Goal: Task Accomplishment & Management: Manage account settings

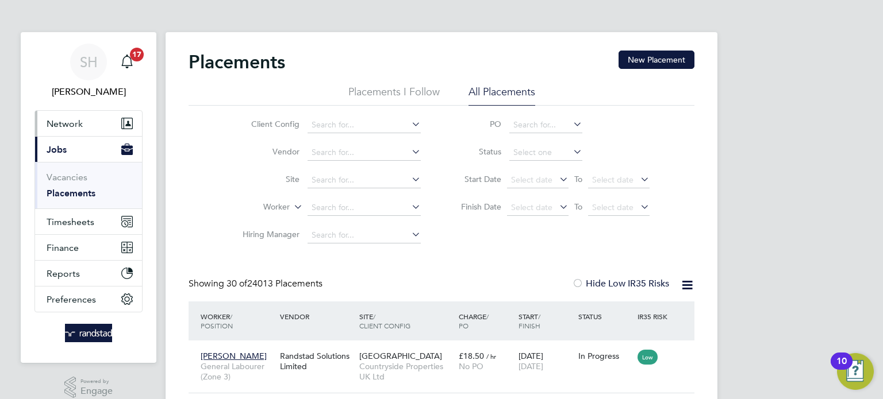
click at [74, 124] on span "Network" at bounding box center [65, 123] width 36 height 11
click at [341, 205] on input at bounding box center [364, 208] width 113 height 16
paste input "C-001705802"
type input "C-00170580"
click at [409, 203] on icon at bounding box center [409, 207] width 0 height 16
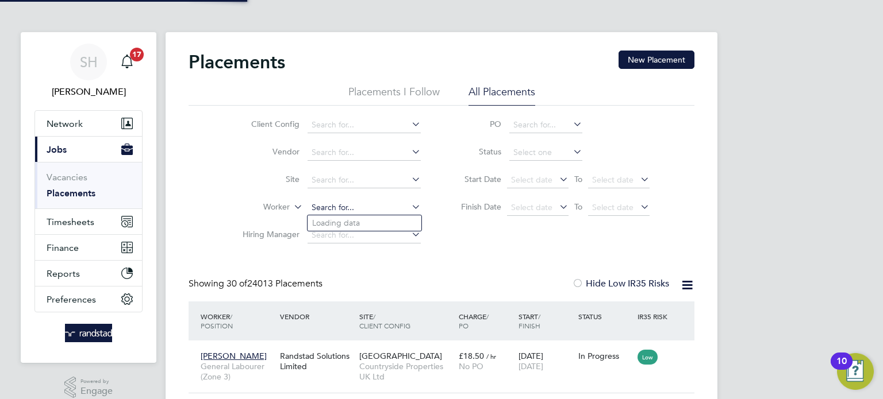
click at [379, 207] on input at bounding box center [364, 208] width 113 height 16
paste input "C-001705802"
type input "C-001705802"
click at [354, 230] on ul "Nelson Goodluck" at bounding box center [364, 223] width 115 height 16
click at [356, 225] on li "Hiring Manager" at bounding box center [327, 236] width 216 height 28
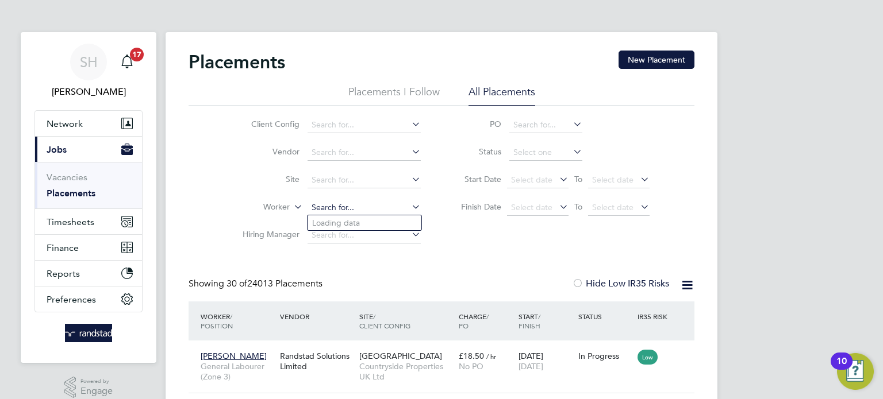
click at [363, 207] on input at bounding box center [364, 208] width 113 height 16
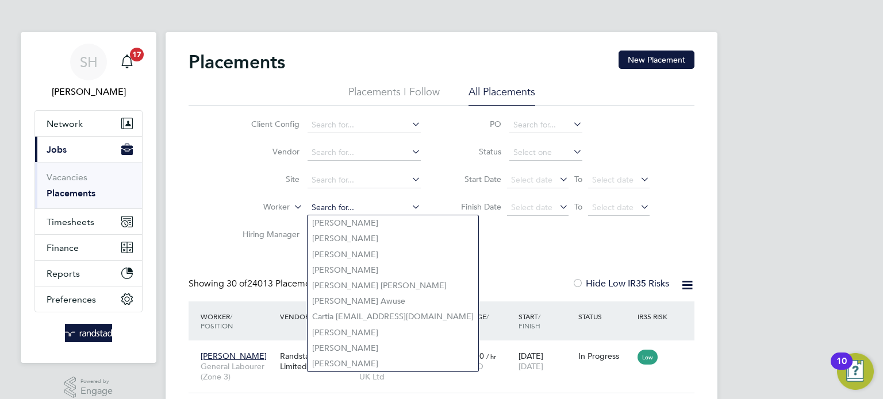
paste input "C-001705802"
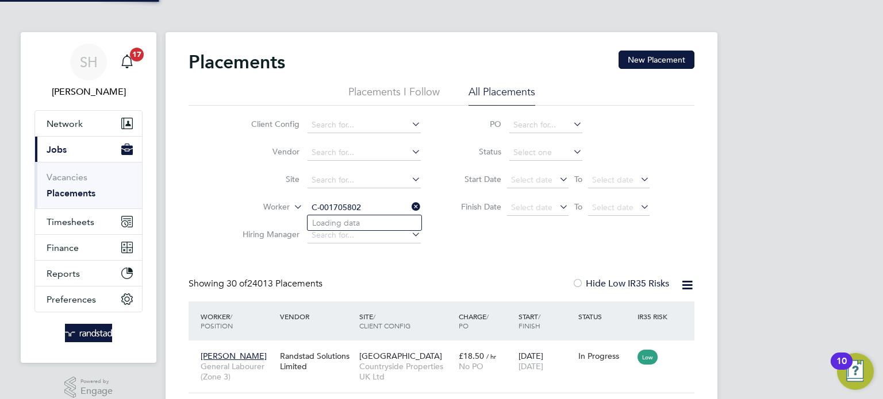
click at [362, 209] on input "C-001705802" at bounding box center [364, 208] width 113 height 16
click at [347, 224] on li "Nelson Goodluck" at bounding box center [365, 223] width 114 height 15
type input "Nelson Goodluck"
click at [409, 209] on icon at bounding box center [409, 207] width 0 height 16
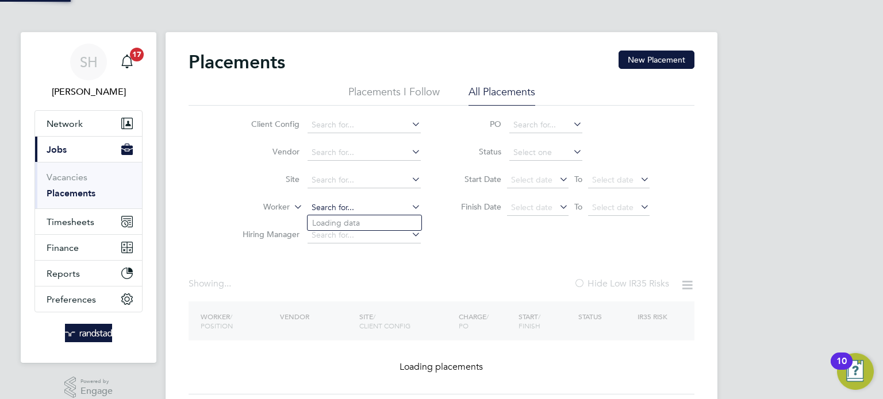
click at [390, 210] on input at bounding box center [364, 208] width 113 height 16
paste input "C-002871360"
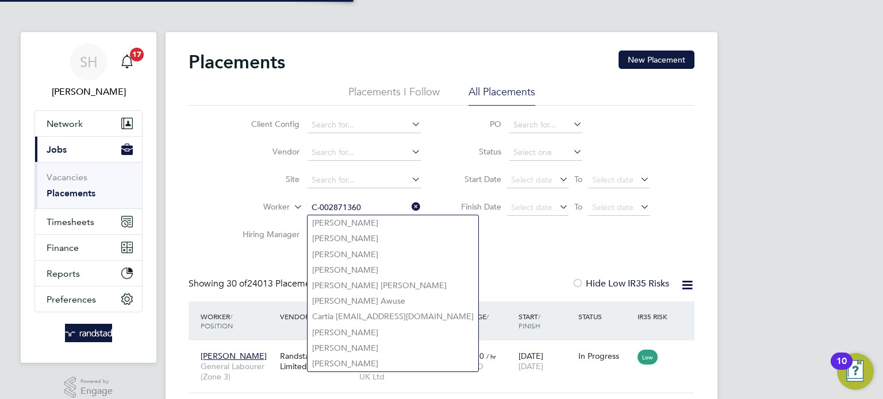
scroll to position [11, 55]
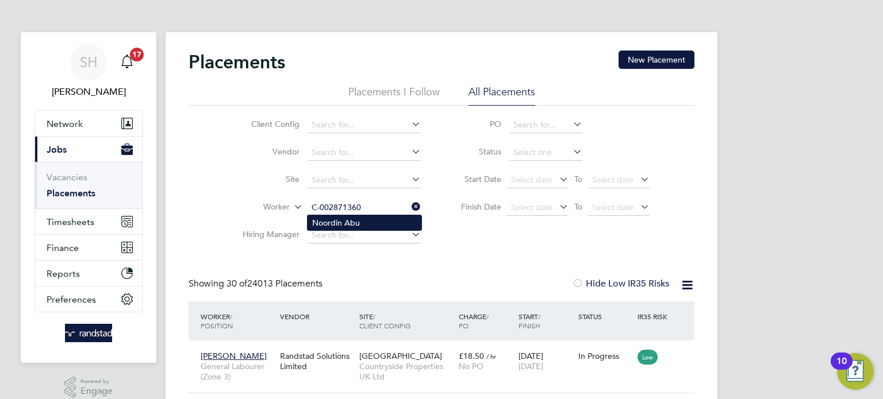
click at [370, 224] on li "Noordin Abu" at bounding box center [365, 223] width 114 height 15
type input "Noordin Abu"
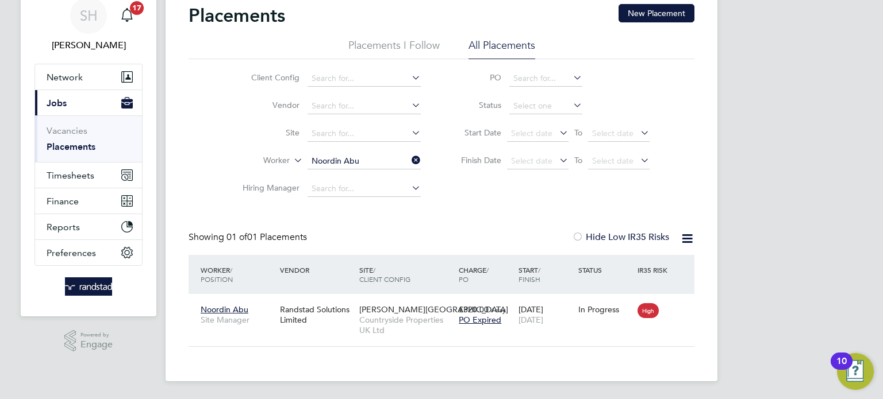
click at [845, 113] on div "SH Soraya Horseman Notifications 17 Applications: Network Businesses Sites Work…" at bounding box center [441, 176] width 883 height 447
click at [338, 155] on input at bounding box center [364, 161] width 113 height 16
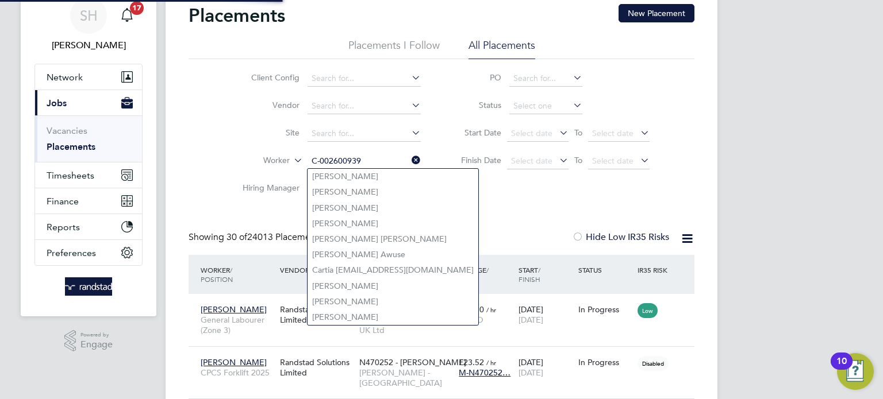
scroll to position [11, 55]
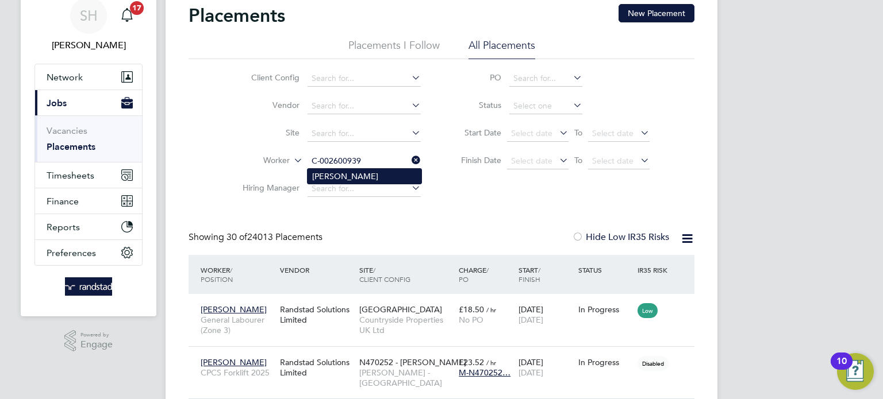
click at [324, 178] on li "[PERSON_NAME]" at bounding box center [365, 176] width 114 height 15
type input "[PERSON_NAME]"
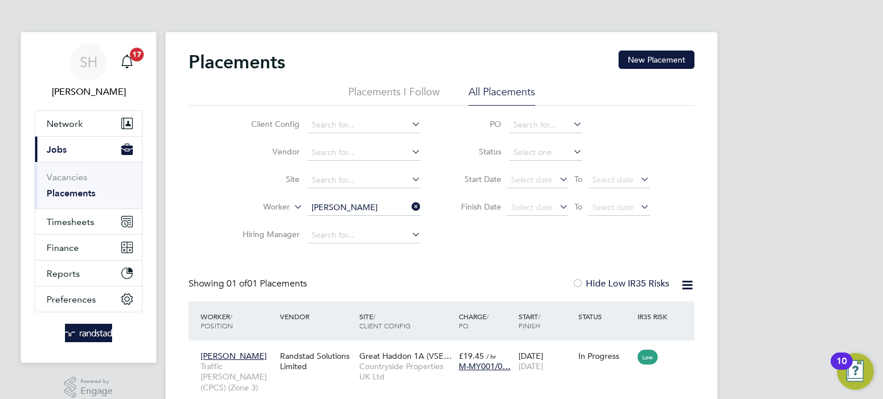
click at [351, 205] on input "[PERSON_NAME]" at bounding box center [364, 208] width 113 height 16
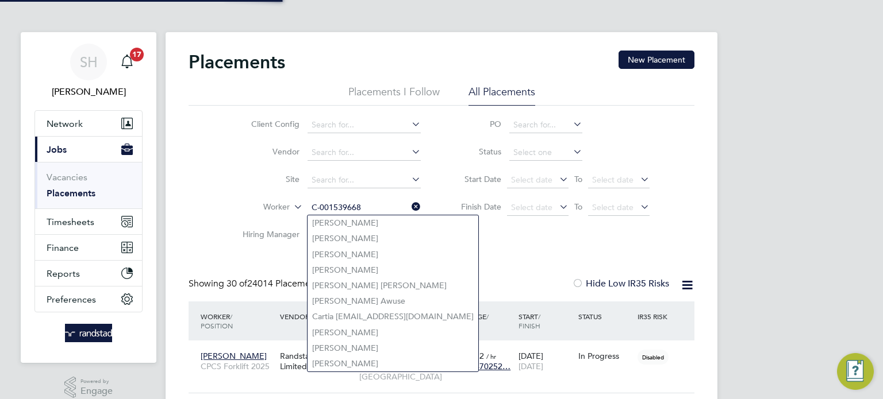
scroll to position [43, 100]
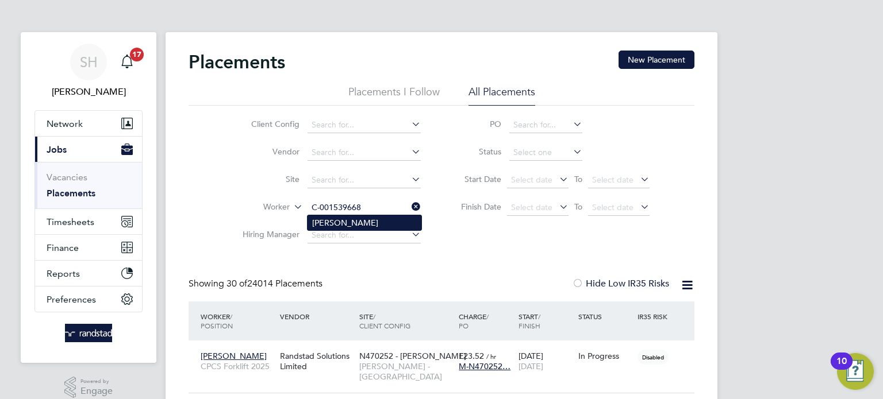
click at [339, 220] on li "Patryk Szymanski" at bounding box center [365, 223] width 114 height 15
type input "Patryk Szymanski"
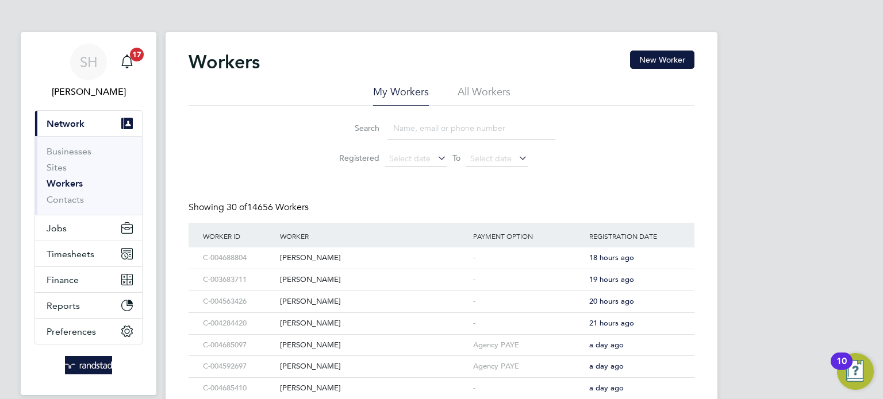
click at [411, 134] on input at bounding box center [471, 128] width 168 height 22
paste input "C-001705802"
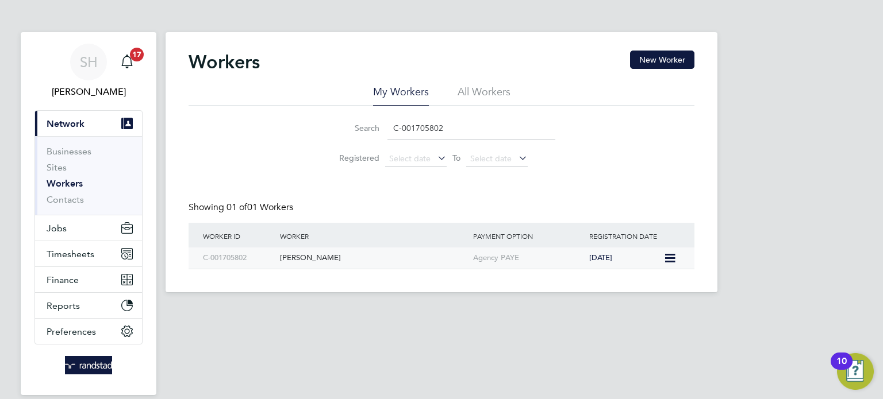
click at [311, 258] on div "[PERSON_NAME]" at bounding box center [373, 258] width 193 height 21
click at [408, 132] on input "C-001705802" at bounding box center [471, 128] width 168 height 22
paste input "2871360"
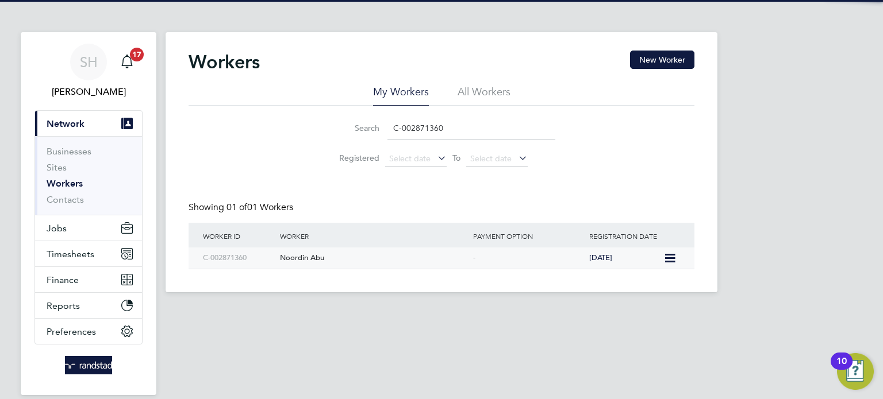
type input "C-002871360"
click at [313, 261] on div "Noordin Abu" at bounding box center [373, 258] width 193 height 21
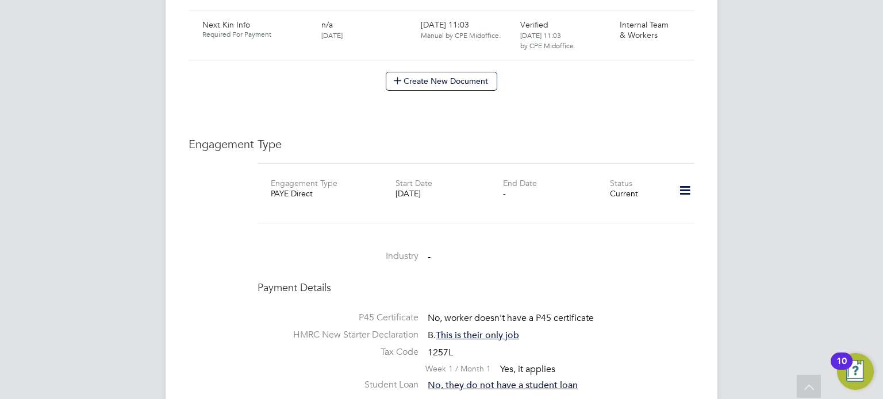
scroll to position [1343, 0]
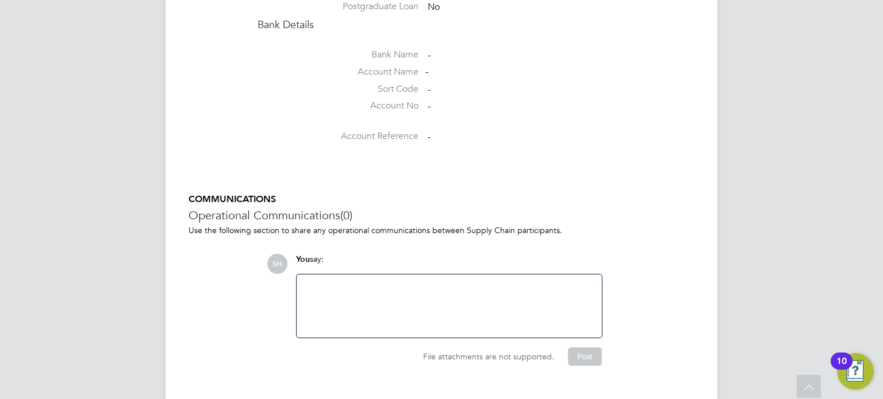
click at [408, 282] on div at bounding box center [448, 306] width 291 height 49
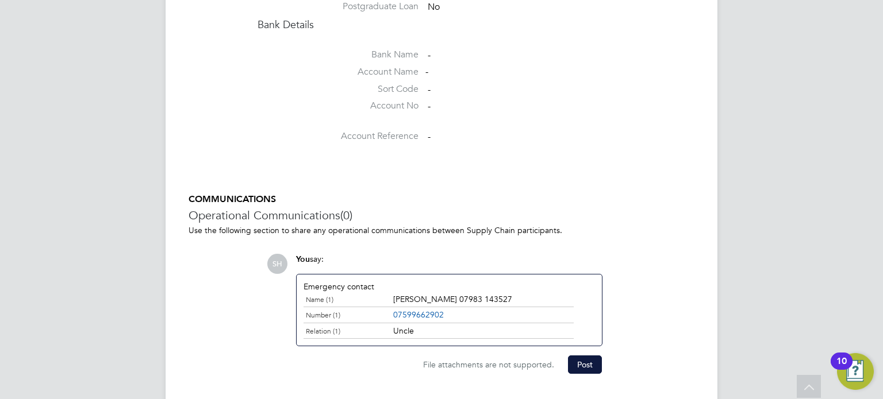
click at [590, 356] on button "Post" at bounding box center [585, 365] width 34 height 18
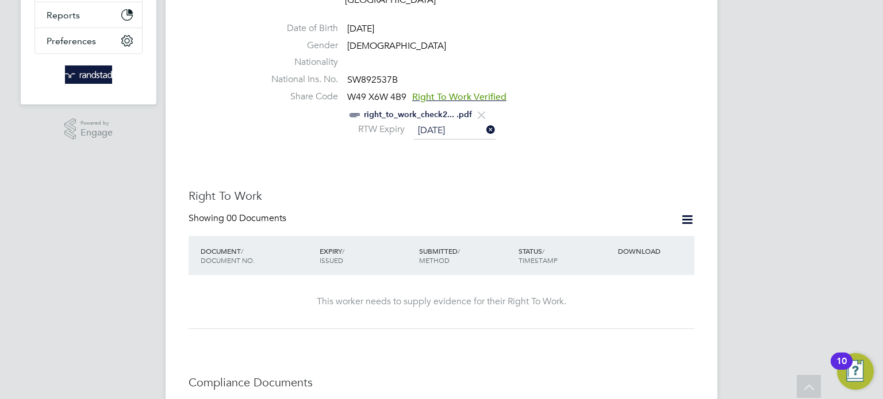
scroll to position [293, 0]
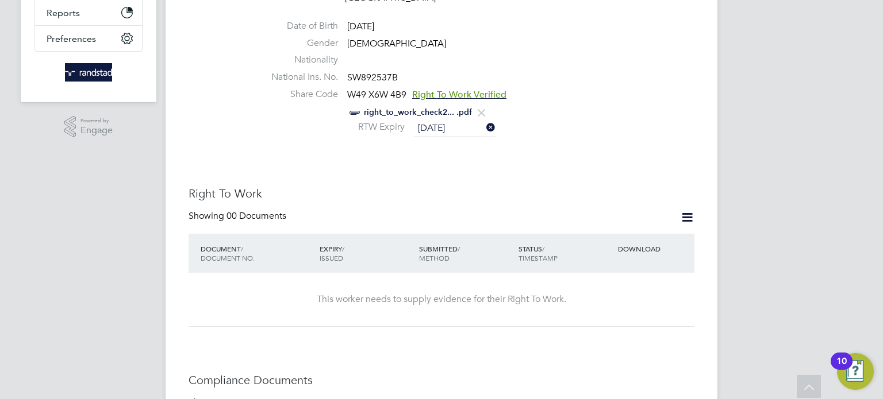
click at [485, 89] on span "Right To Work Verified" at bounding box center [459, 94] width 94 height 11
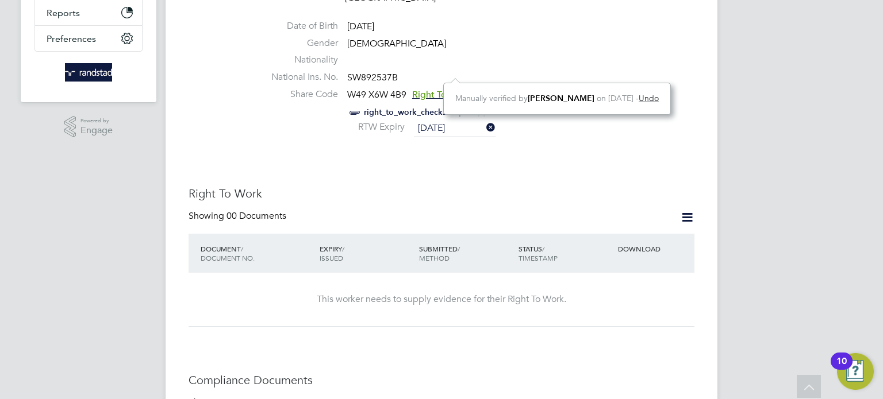
click at [508, 210] on div "Showing 00 Documents" at bounding box center [442, 222] width 506 height 24
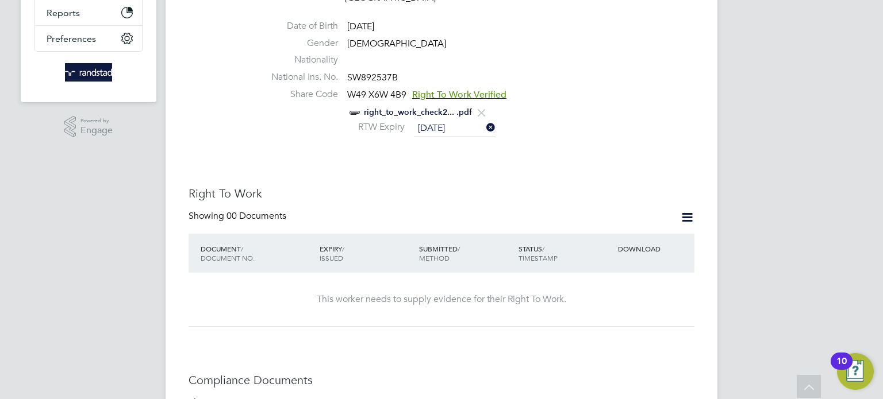
click at [462, 89] on span "Right To Work Verified" at bounding box center [459, 94] width 94 height 11
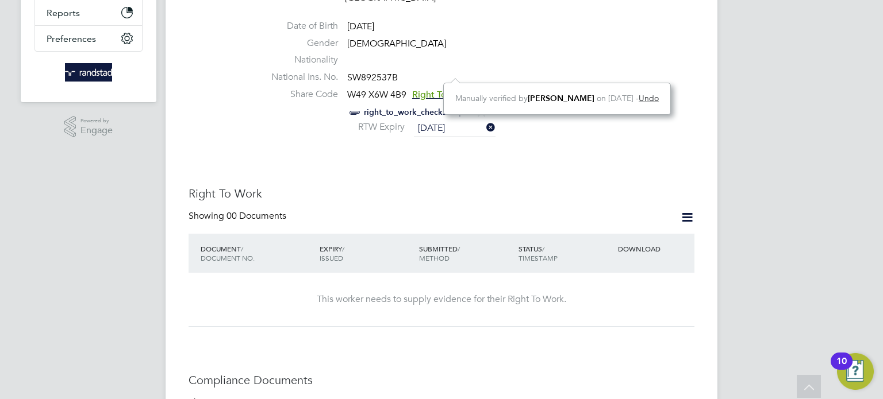
click at [382, 107] on link "right_to_work_check2... .pdf" at bounding box center [418, 112] width 108 height 10
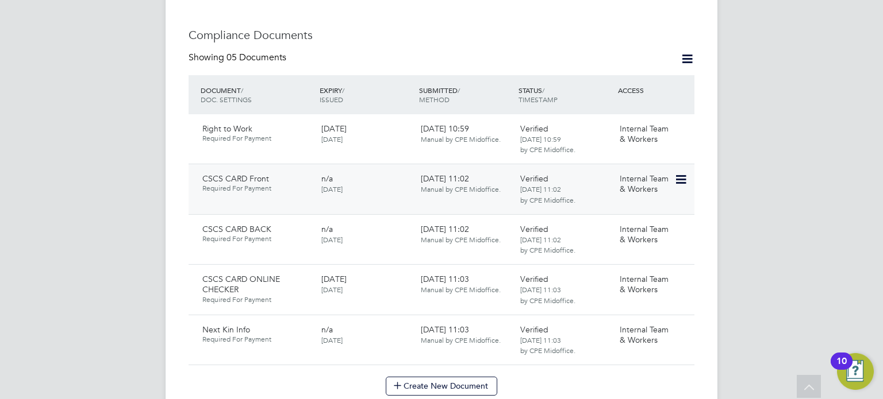
scroll to position [639, 0]
click at [674, 122] on icon at bounding box center [679, 129] width 11 height 14
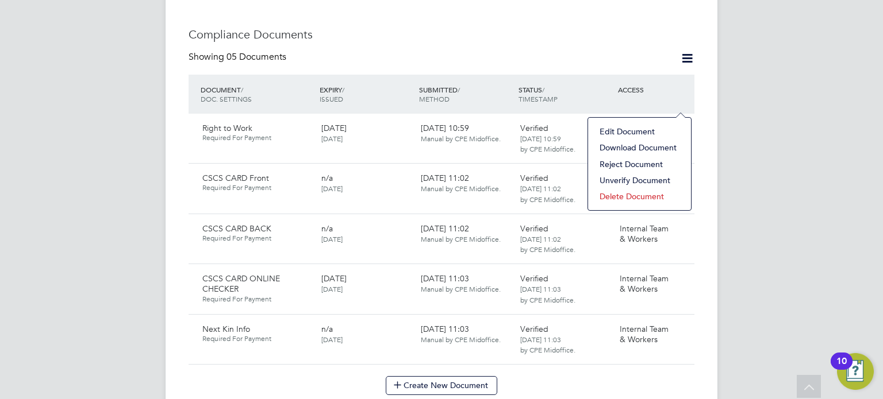
click at [629, 132] on li "Edit Document" at bounding box center [639, 132] width 91 height 16
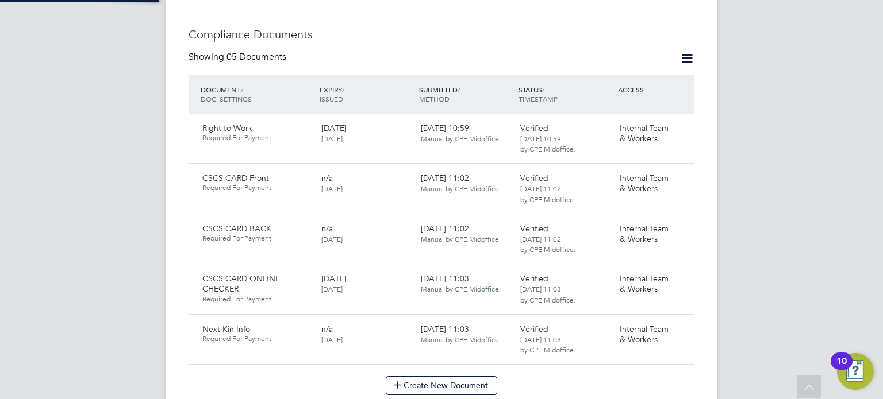
type input "Right to Work"
type input "29 Nov 2023"
type input "20 Jun 2028"
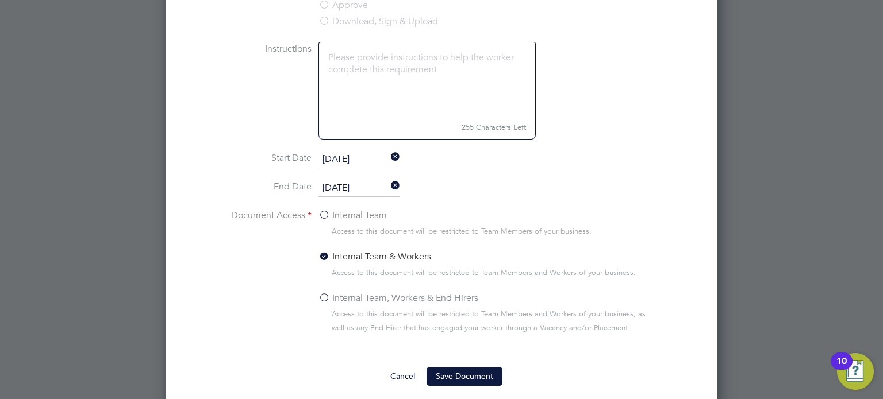
scroll to position [837, 0]
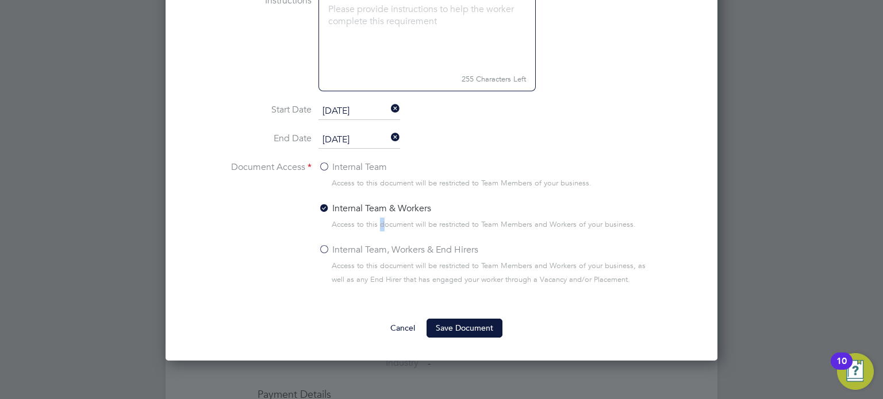
click at [381, 233] on li "Internal Team & Workers Access to this document will be restricted to Team Memb…" at bounding box center [487, 222] width 339 height 41
click at [377, 244] on label "Internal Team, Workers & End Hirers" at bounding box center [398, 250] width 160 height 14
click at [0, 0] on input "Internal Team, Workers & End Hirers" at bounding box center [0, 0] width 0 height 0
click at [455, 321] on button "Save Document" at bounding box center [464, 328] width 76 height 18
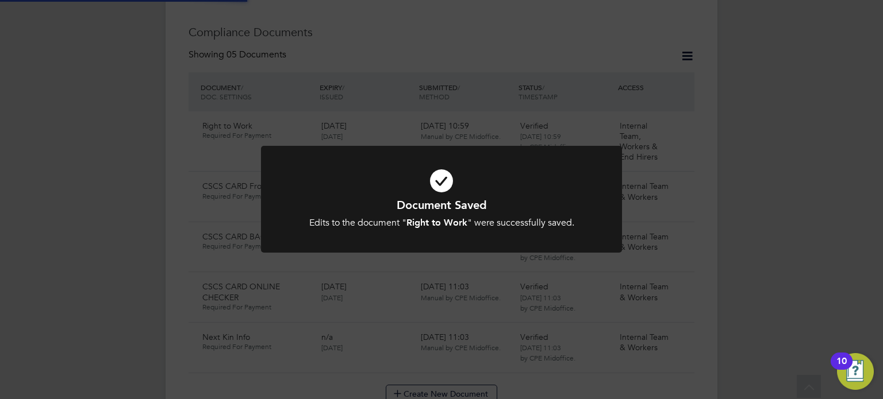
scroll to position [639, 0]
click at [682, 143] on div "Document Saved Edits to the document " Right to Work " were successfully saved.…" at bounding box center [441, 199] width 883 height 399
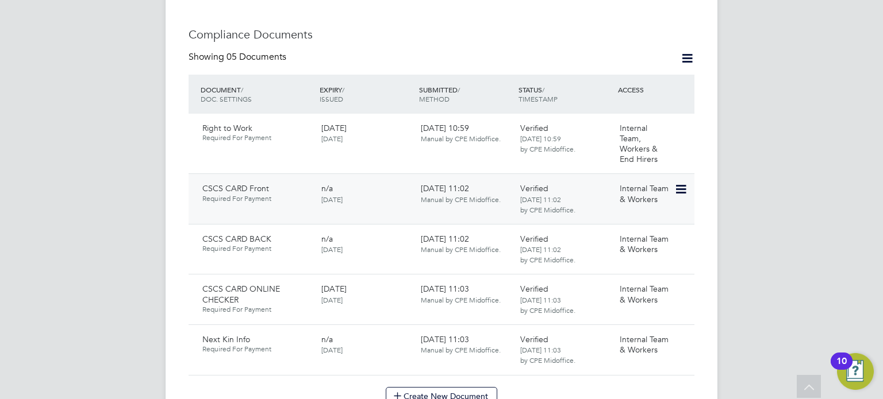
click at [683, 183] on icon at bounding box center [679, 190] width 11 height 14
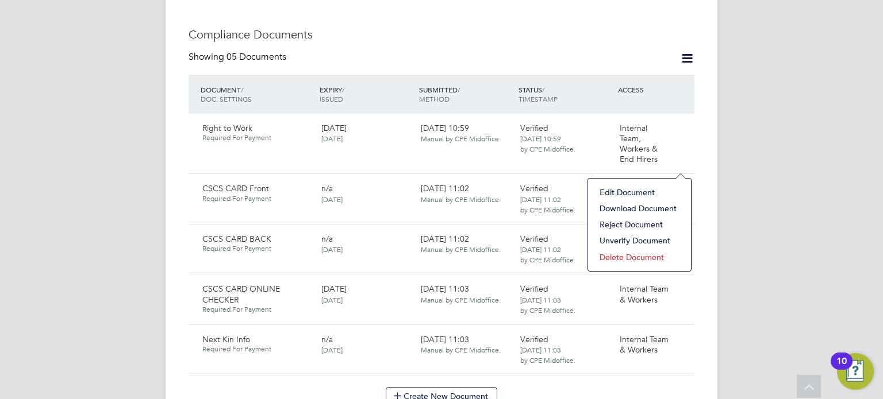
click at [634, 190] on li "Edit Document" at bounding box center [639, 193] width 91 height 16
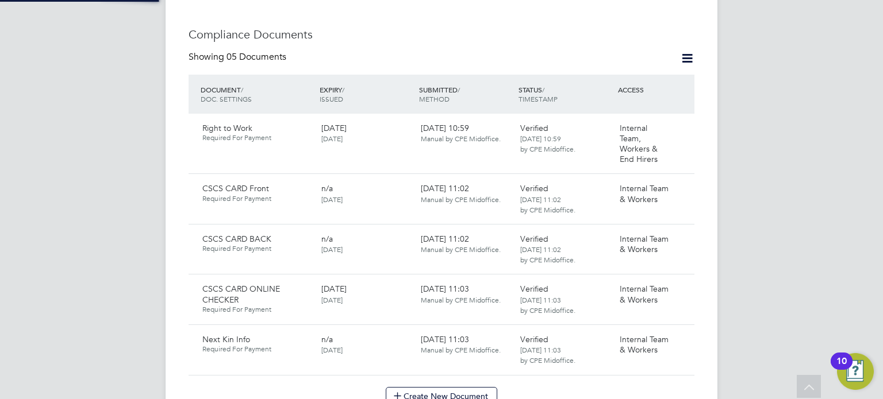
type input "CSCS CARD Front"
type input "29 Nov 2023"
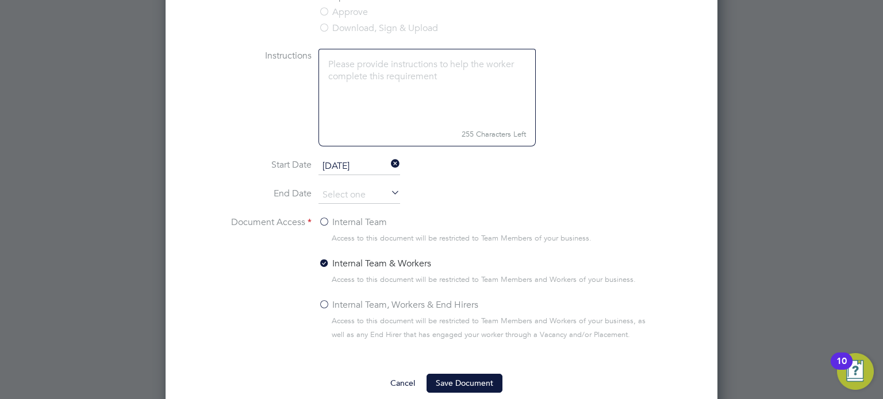
scroll to position [784, 0]
click at [429, 305] on label "Internal Team, Workers & End Hirers" at bounding box center [398, 303] width 160 height 14
click at [0, 0] on input "Internal Team, Workers & End Hirers" at bounding box center [0, 0] width 0 height 0
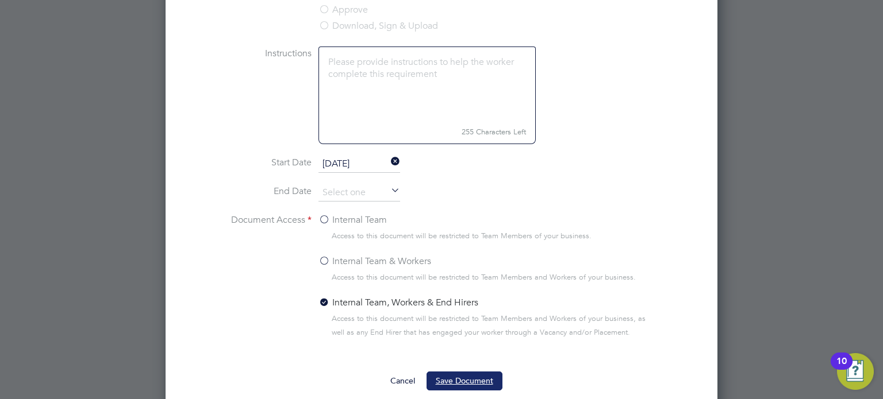
click at [445, 372] on button "Save Document" at bounding box center [464, 381] width 76 height 18
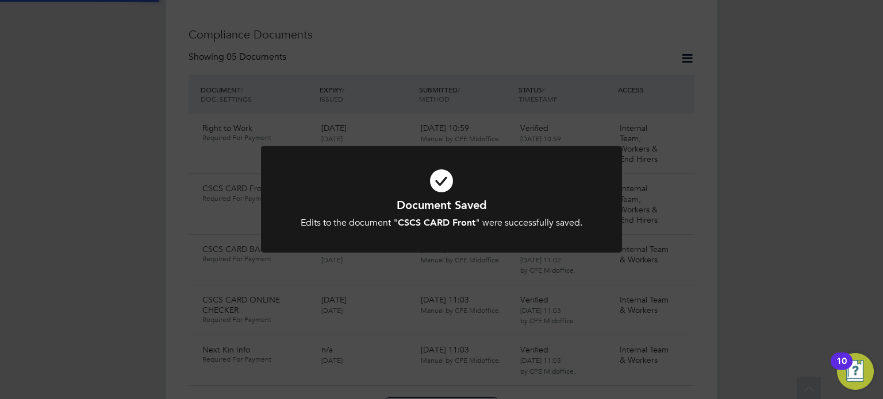
scroll to position [639, 0]
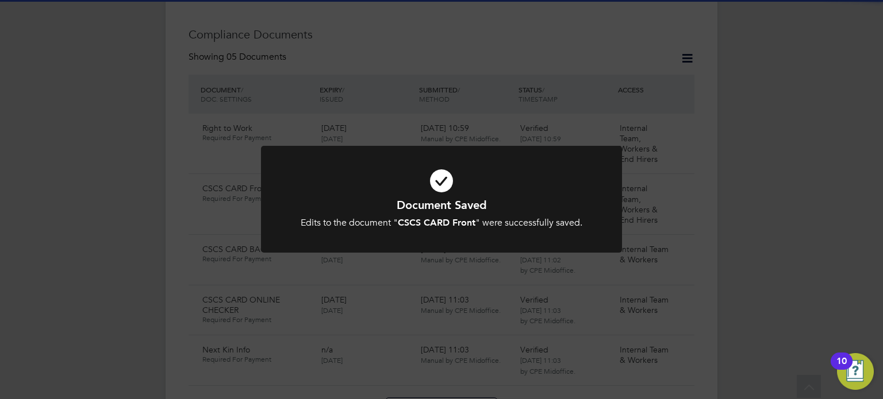
click at [535, 190] on icon at bounding box center [441, 181] width 299 height 45
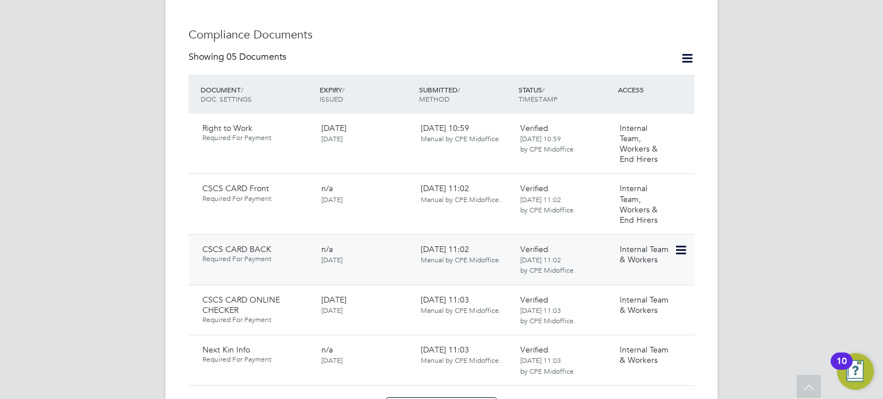
click at [671, 240] on div "Internal Team & Workers" at bounding box center [645, 255] width 60 height 30
click at [675, 244] on icon at bounding box center [679, 251] width 11 height 14
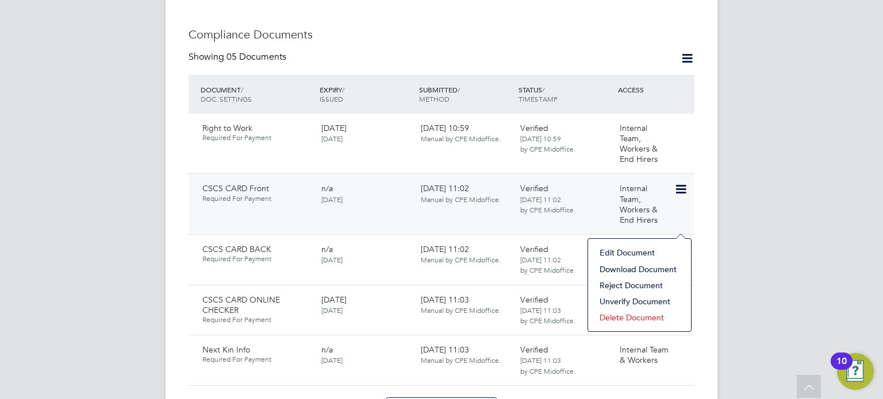
click at [683, 183] on icon at bounding box center [679, 190] width 11 height 14
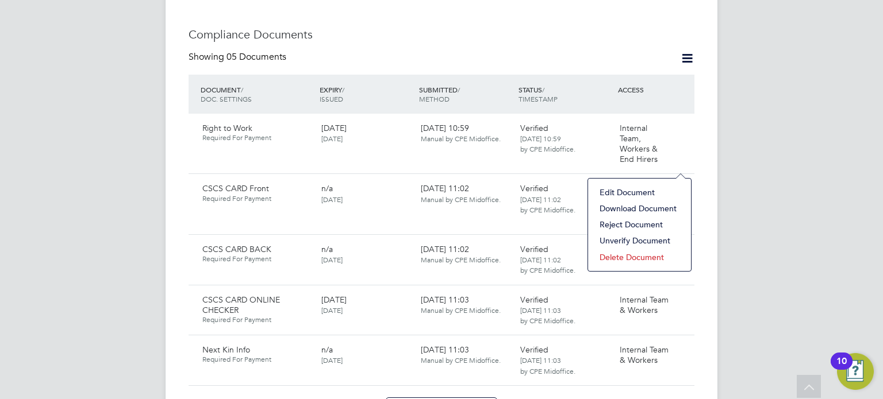
click at [632, 205] on li "Download Document" at bounding box center [639, 209] width 91 height 16
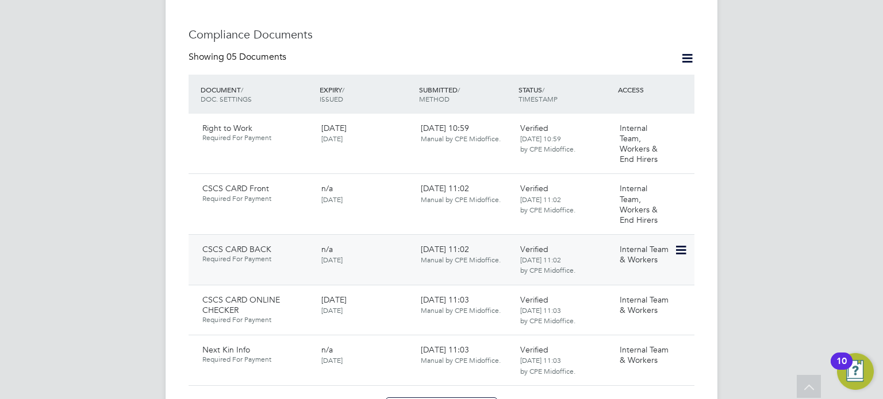
click at [681, 244] on icon at bounding box center [679, 251] width 11 height 14
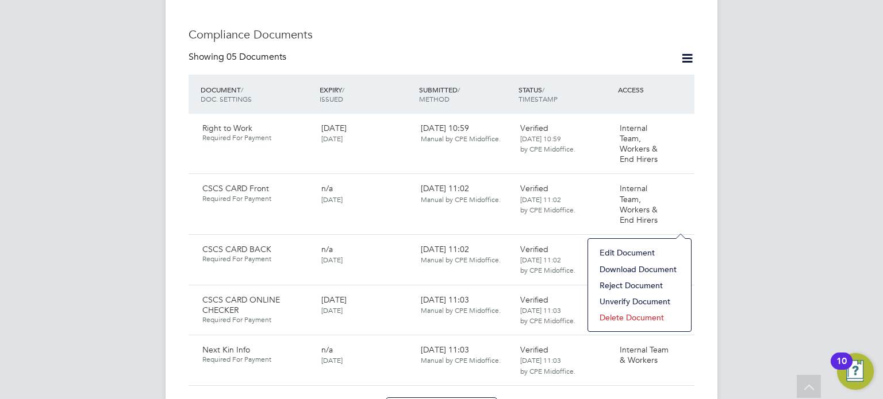
click at [629, 242] on div "Edit Document Download Document Reject Document Unverify Document Delete Docume…" at bounding box center [639, 286] width 104 height 94
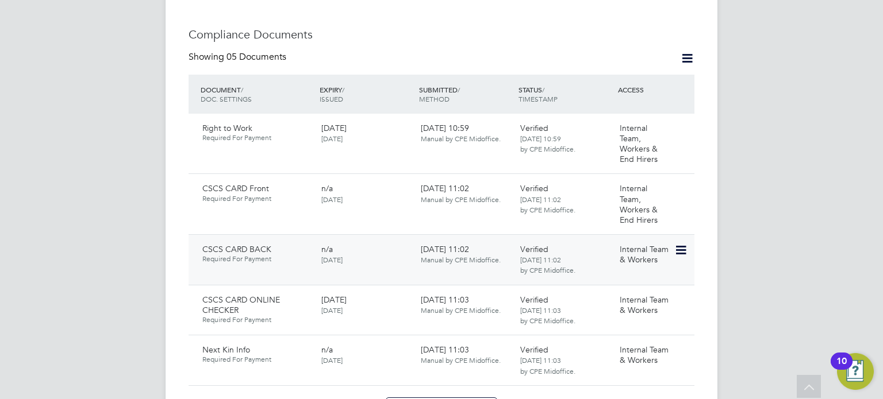
click at [622, 251] on div "CSCS CARD BACK Required For Payment n/a 29 Nov 2023 29 Nov 2023, 11:02 Manual b…" at bounding box center [442, 260] width 506 height 51
click at [668, 240] on div "Internal Team & Workers" at bounding box center [645, 255] width 60 height 30
click at [676, 244] on icon at bounding box center [679, 251] width 11 height 14
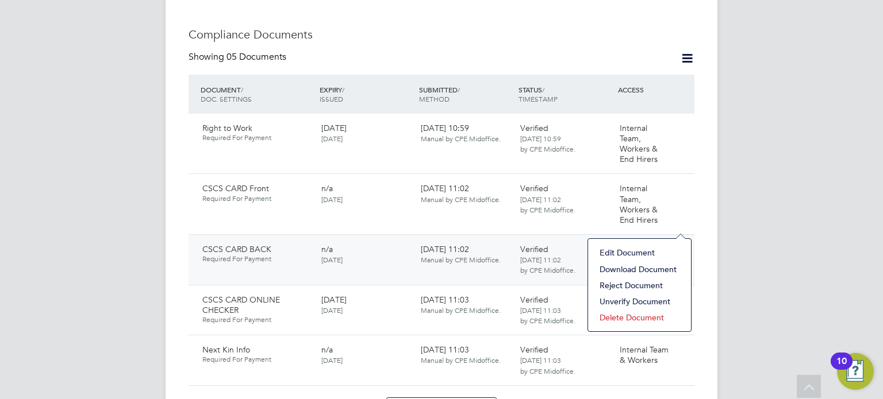
click at [616, 250] on li "Edit Document" at bounding box center [639, 253] width 91 height 16
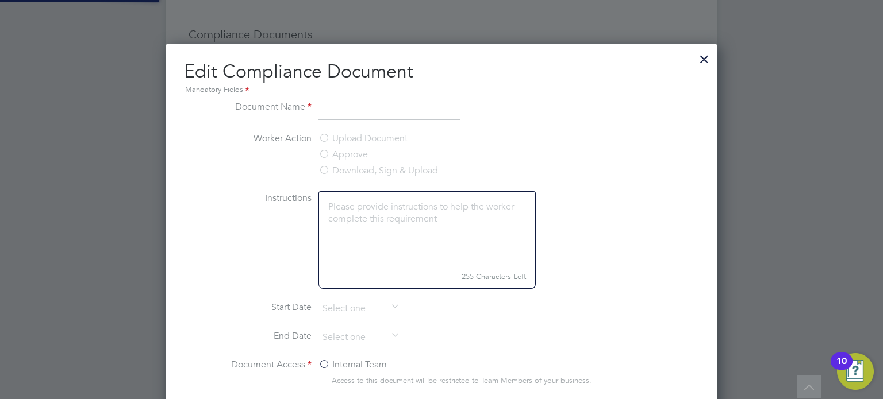
type input "CSCS CARD BACK"
type input "29 Nov 2023"
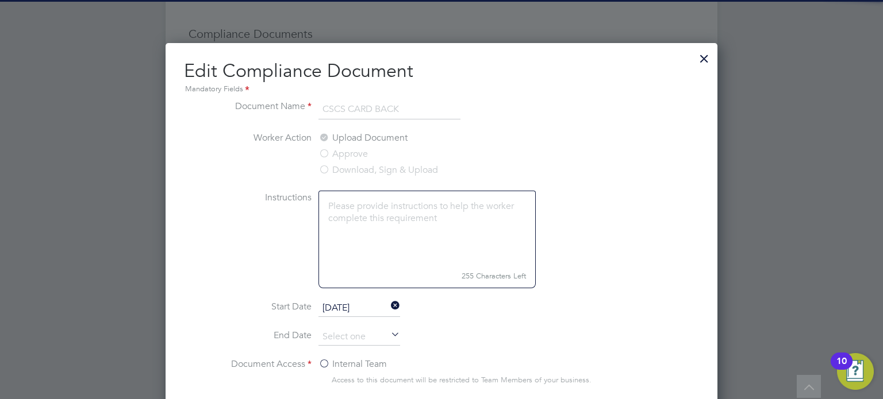
scroll to position [977, 0]
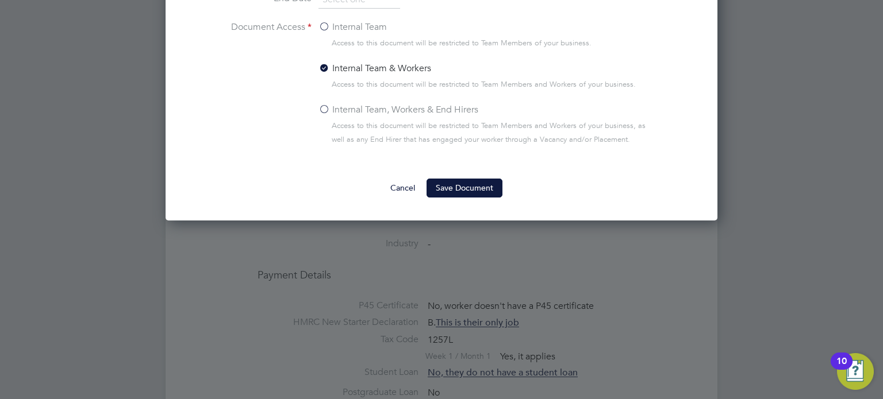
click at [370, 107] on label "Internal Team, Workers & End Hirers" at bounding box center [398, 110] width 160 height 14
click at [0, 0] on input "Internal Team, Workers & End Hirers" at bounding box center [0, 0] width 0 height 0
click at [473, 184] on button "Save Document" at bounding box center [464, 188] width 76 height 18
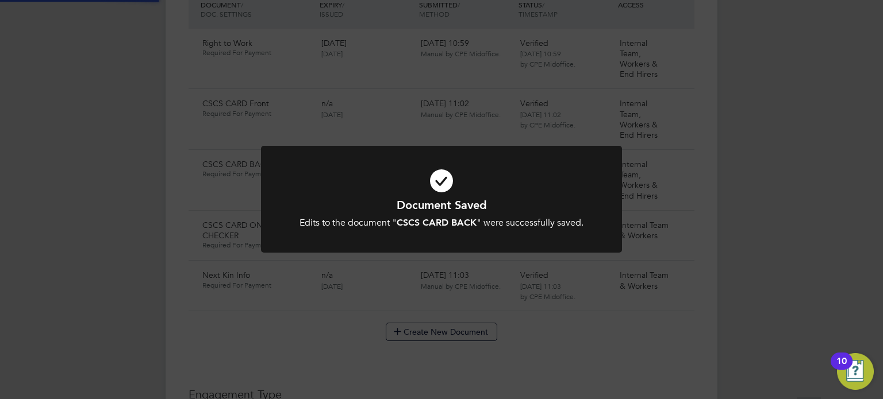
scroll to position [639, 0]
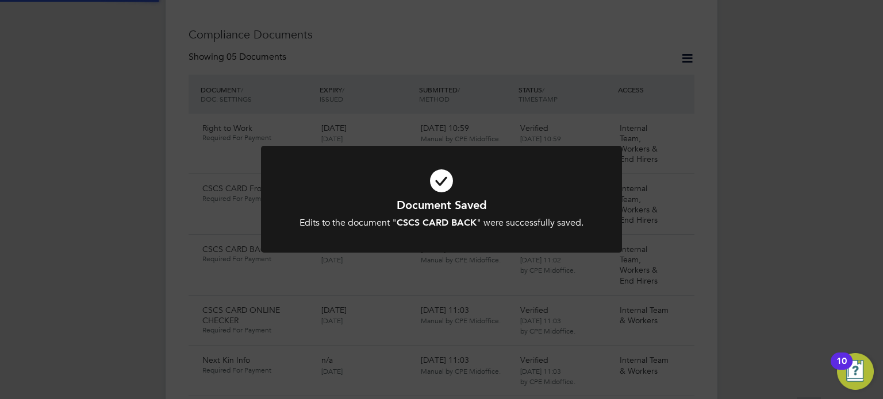
click at [742, 153] on div "Document Saved Edits to the document " CSCS CARD BACK " were successfully saved…" at bounding box center [441, 199] width 883 height 399
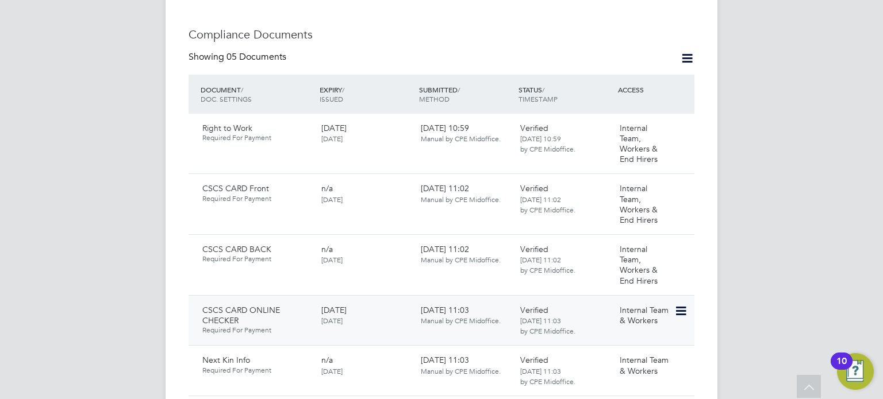
click at [677, 305] on icon at bounding box center [679, 312] width 11 height 14
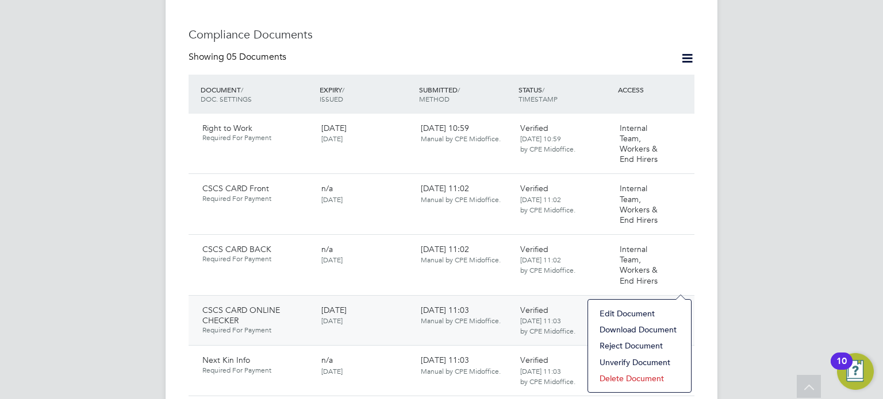
click at [641, 310] on li "Edit Document" at bounding box center [639, 314] width 91 height 16
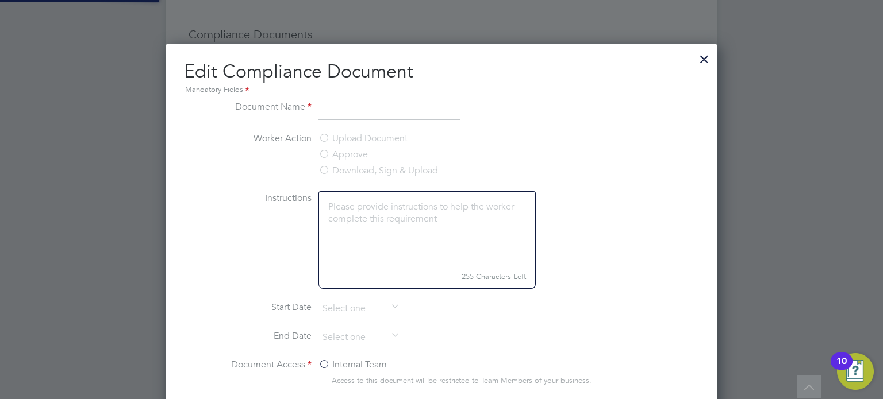
type input "CSCS CARD ONLINE CHECKER"
type input "29 Nov 2023"
type input "31 Oct 2027"
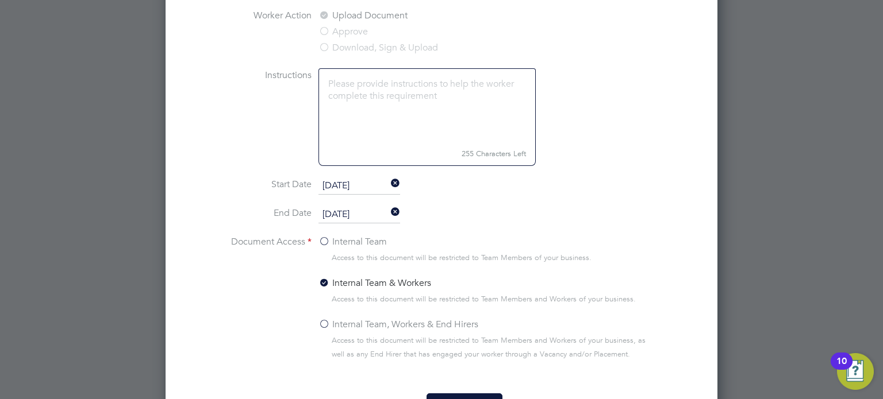
click at [355, 328] on label "Internal Team, Workers & End Hirers" at bounding box center [398, 325] width 160 height 14
click at [0, 0] on input "Internal Team, Workers & End Hirers" at bounding box center [0, 0] width 0 height 0
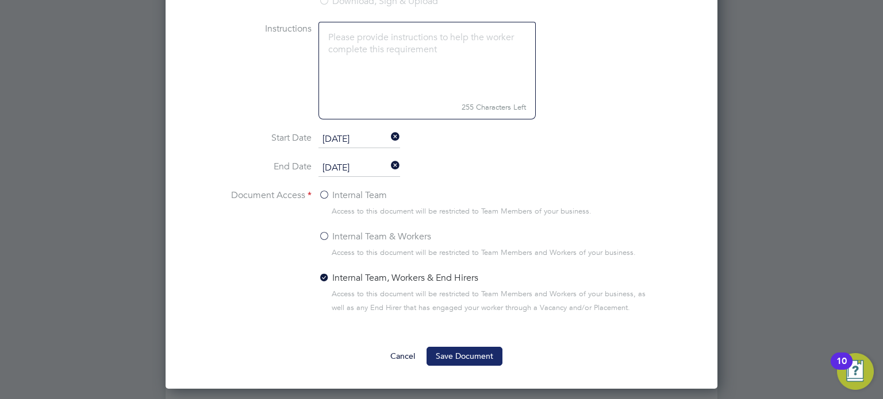
click at [463, 356] on button "Save Document" at bounding box center [464, 356] width 76 height 18
click at [789, 228] on div at bounding box center [441, 199] width 883 height 399
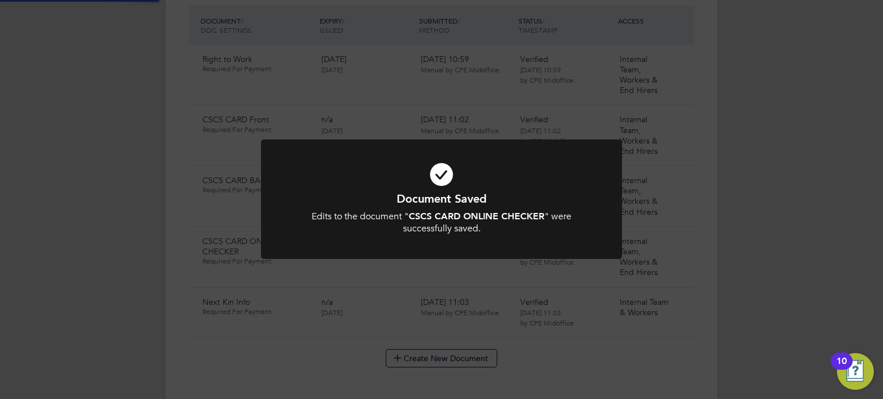
scroll to position [639, 0]
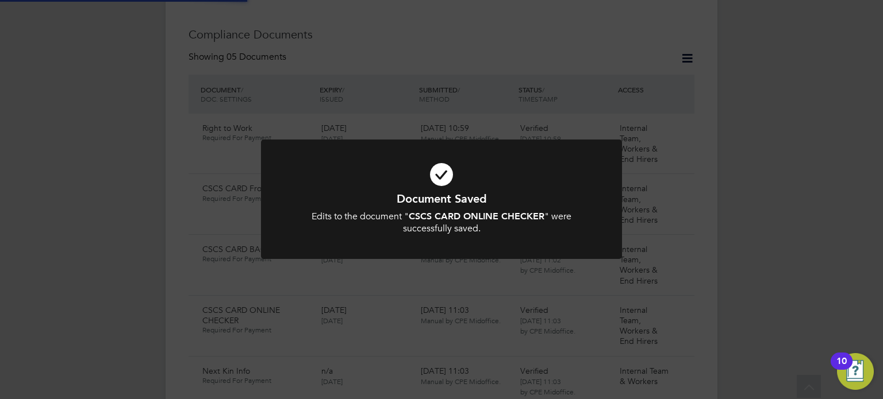
click at [789, 228] on div "Document Saved Edits to the document " CSCS CARD ONLINE CHECKER " were successf…" at bounding box center [441, 199] width 883 height 399
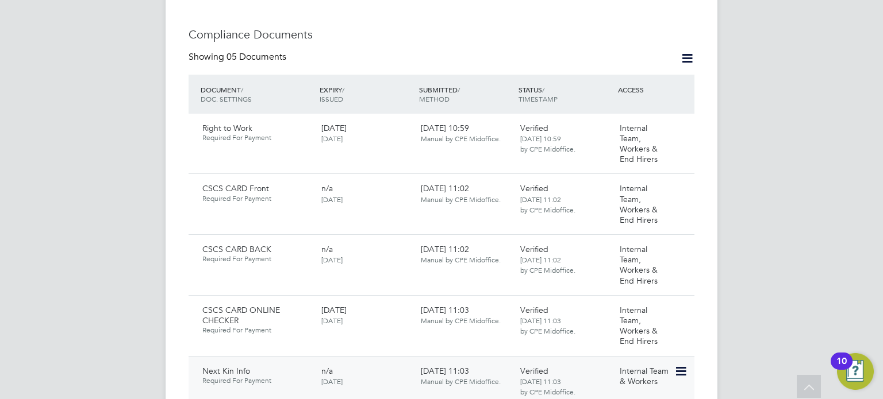
click at [681, 365] on icon at bounding box center [679, 372] width 11 height 14
click at [639, 372] on li "Edit Document" at bounding box center [639, 375] width 91 height 16
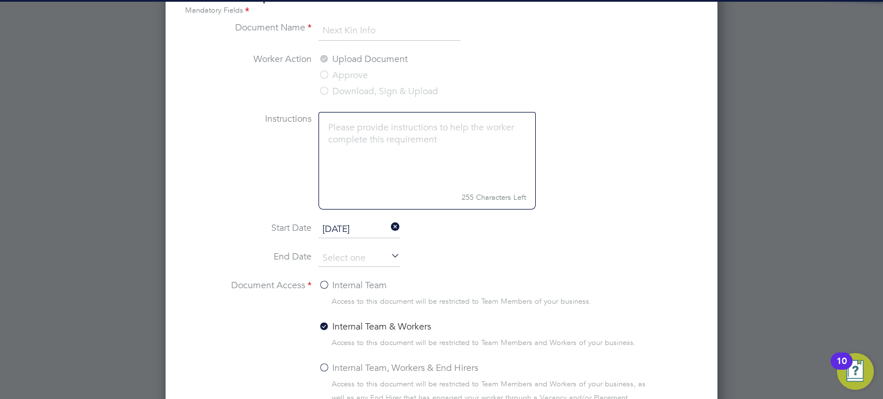
scroll to position [723, 0]
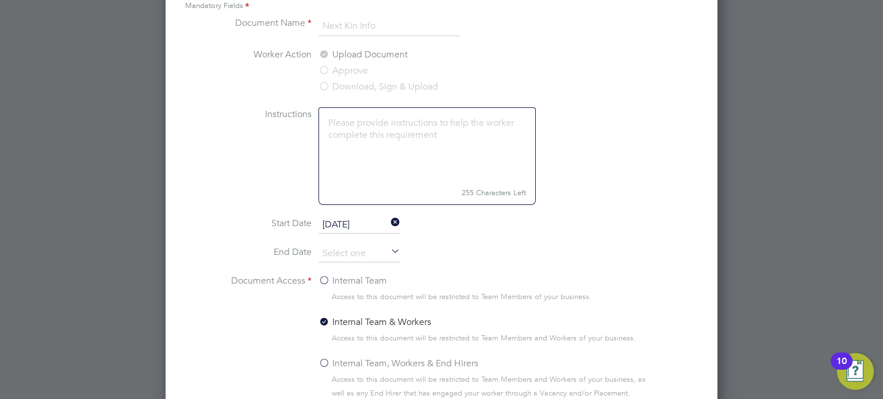
click at [356, 357] on label "Internal Team, Workers & End Hirers" at bounding box center [398, 364] width 160 height 14
click at [0, 0] on input "Internal Team, Workers & End Hirers" at bounding box center [0, 0] width 0 height 0
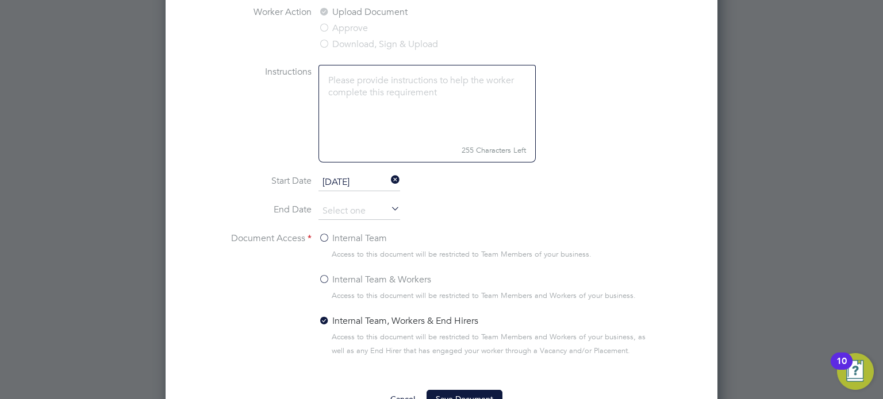
scroll to position [940, 0]
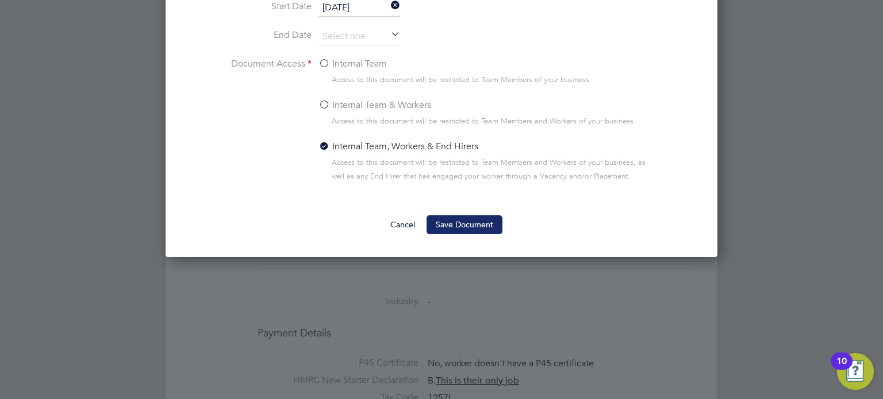
click at [490, 216] on button "Save Document" at bounding box center [464, 225] width 76 height 18
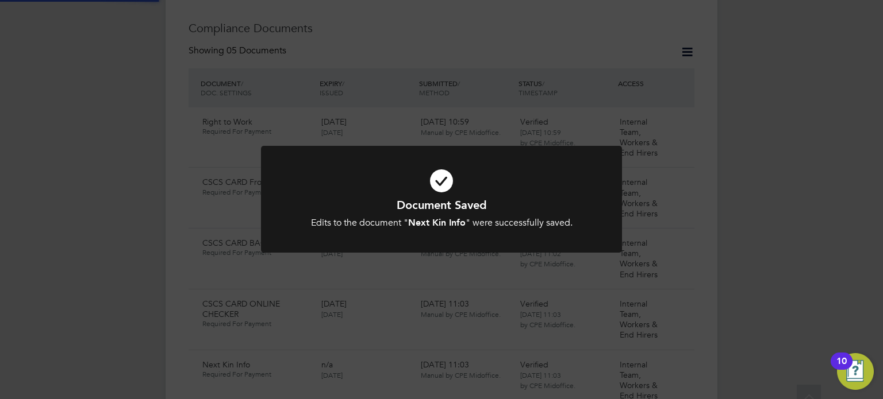
scroll to position [639, 0]
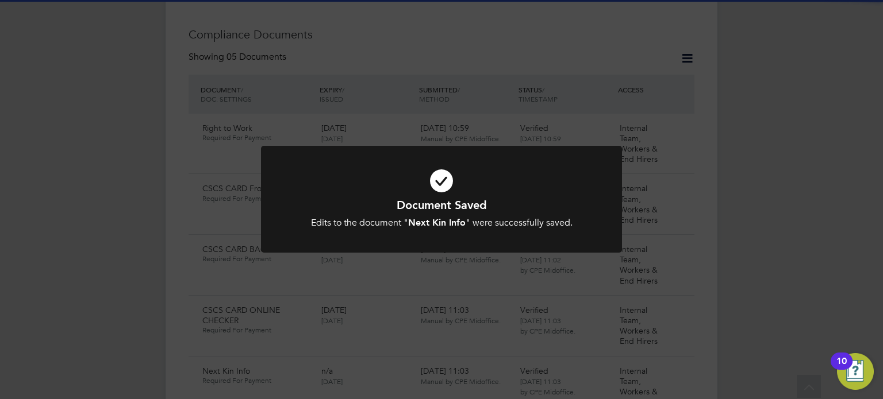
click at [660, 159] on div "Document Saved Edits to the document " Next Kin Info " were successfully saved.…" at bounding box center [441, 199] width 883 height 399
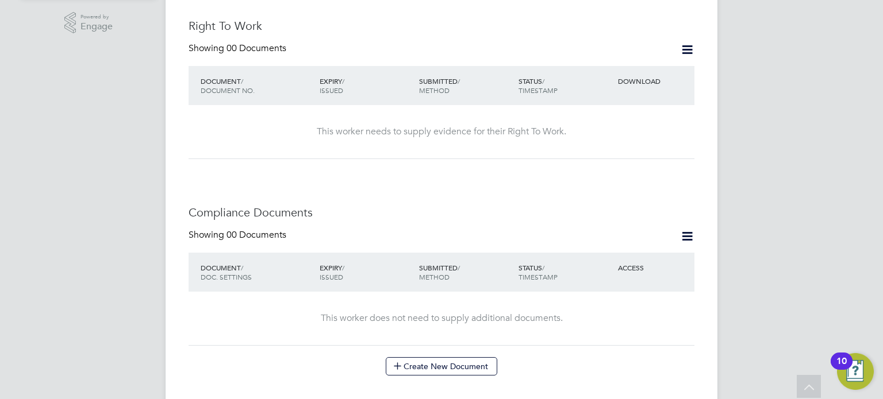
scroll to position [390, 0]
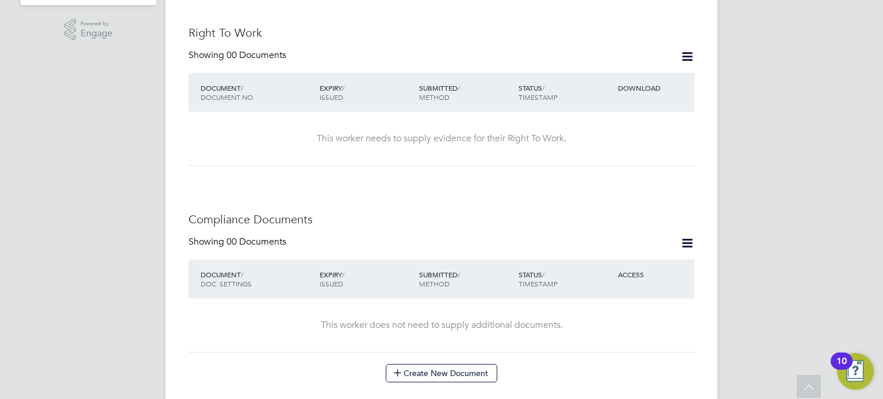
click at [691, 49] on icon at bounding box center [687, 56] width 14 height 14
click at [666, 79] on li "Add Right To Work Document" at bounding box center [623, 73] width 139 height 16
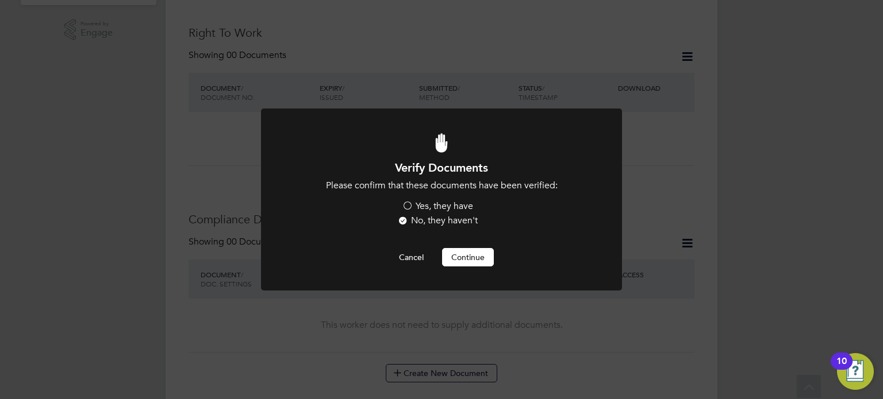
click at [468, 204] on label "Yes, they have" at bounding box center [437, 207] width 71 height 12
click at [0, 0] on input "Yes, they have" at bounding box center [0, 0] width 0 height 0
click at [459, 256] on button "Continue" at bounding box center [468, 257] width 52 height 18
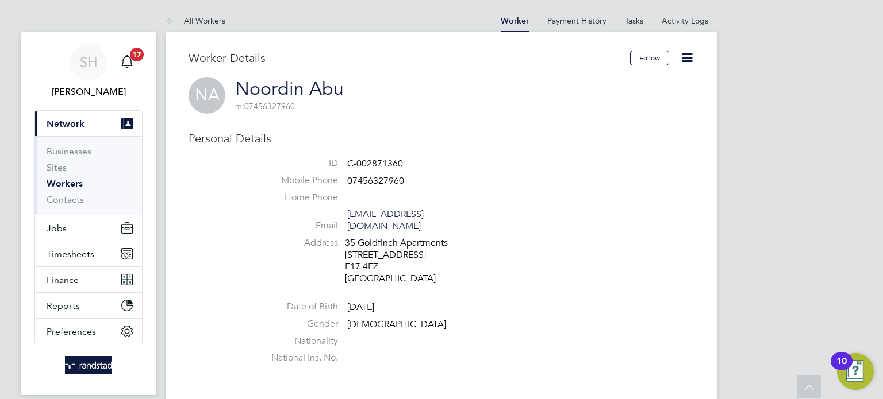
scroll to position [390, 0]
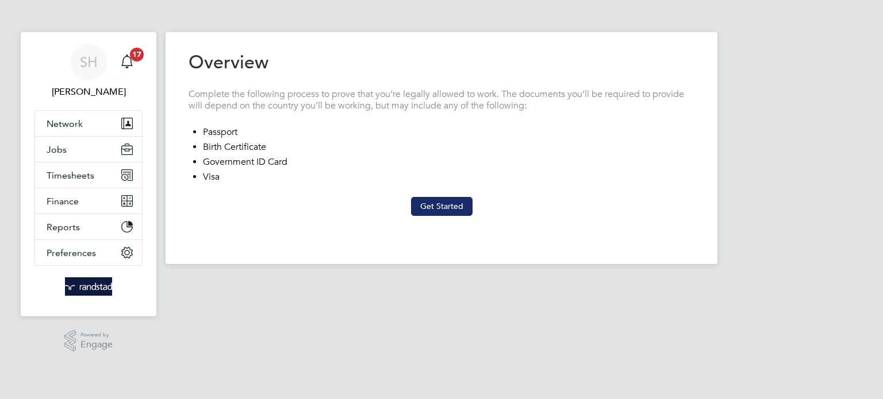
click at [443, 206] on button "Get Started" at bounding box center [442, 206] width 62 height 18
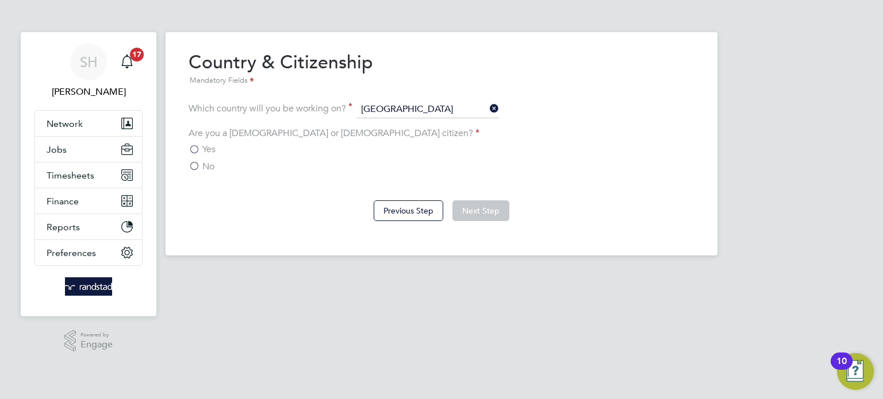
click at [208, 151] on span "Yes" at bounding box center [208, 149] width 13 height 11
click at [0, 0] on input "Yes" at bounding box center [0, 0] width 0 height 0
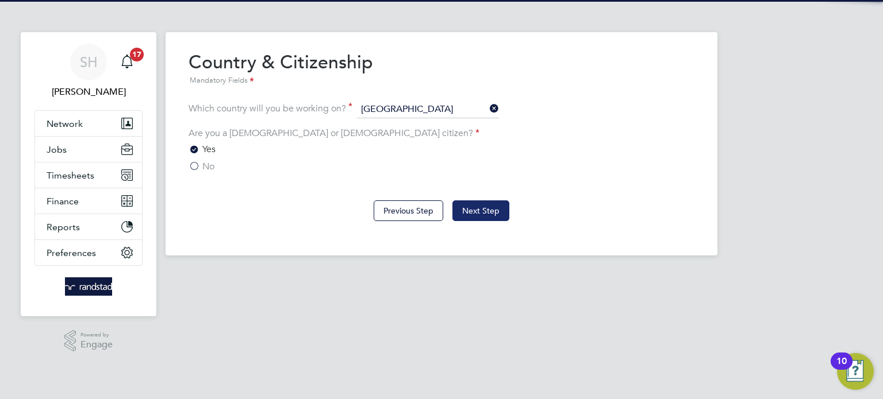
click at [489, 218] on button "Next Step" at bounding box center [480, 211] width 57 height 21
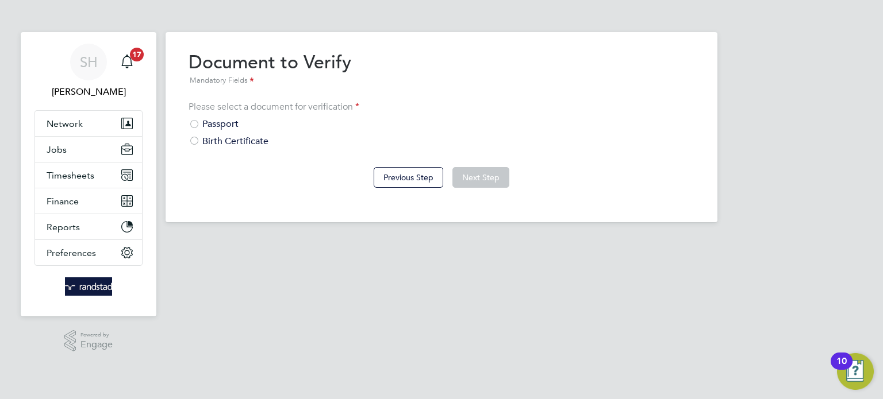
click at [240, 122] on div "Passport" at bounding box center [442, 124] width 506 height 12
click at [471, 176] on button "Next Step" at bounding box center [480, 177] width 57 height 21
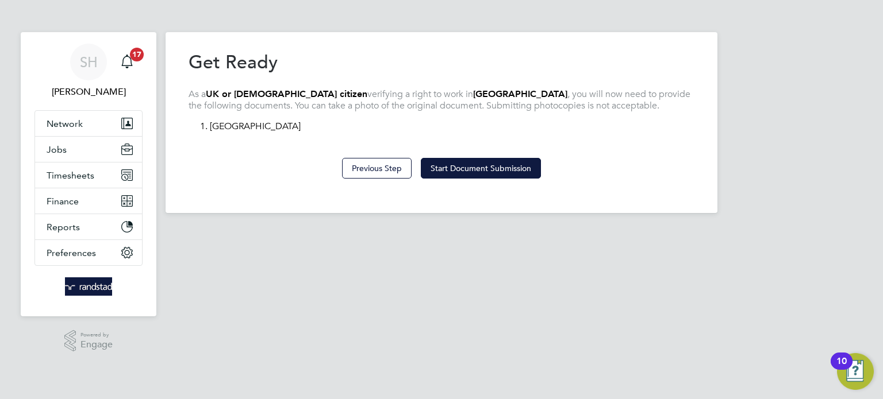
click at [471, 176] on button "Start Document Submission" at bounding box center [481, 168] width 120 height 21
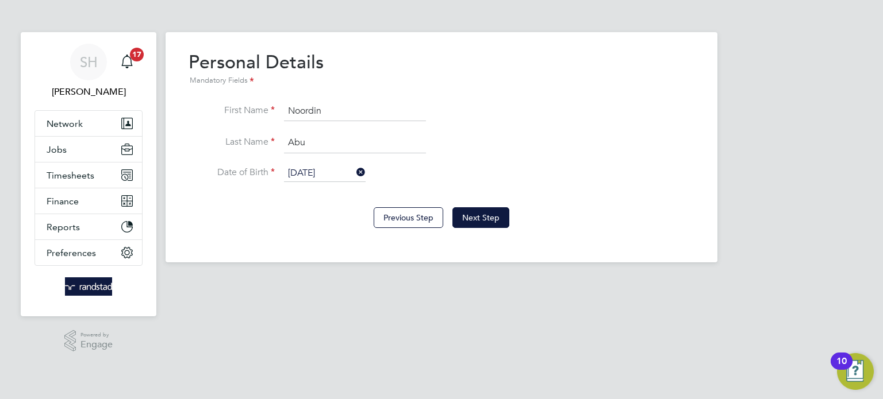
click at [476, 203] on div "Previous Step Next Step" at bounding box center [442, 217] width 506 height 46
click at [476, 216] on button "Next Step" at bounding box center [480, 217] width 57 height 21
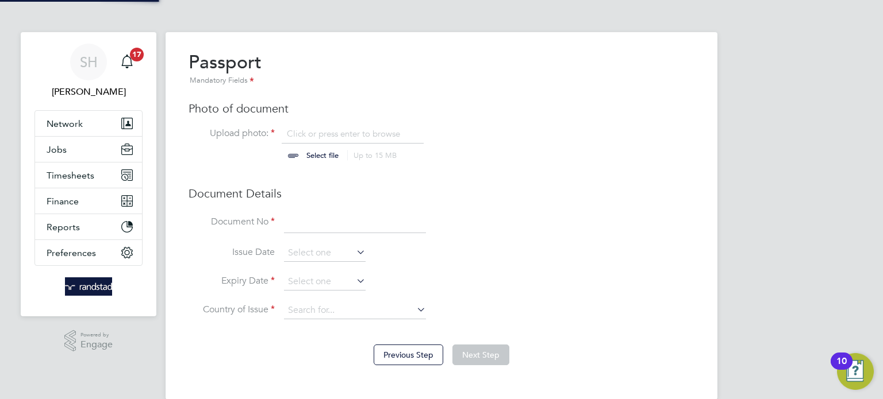
scroll to position [16, 143]
click at [321, 220] on input at bounding box center [355, 223] width 142 height 21
paste input "127998746"
type input "127998746"
click at [330, 150] on input "file" at bounding box center [333, 145] width 180 height 34
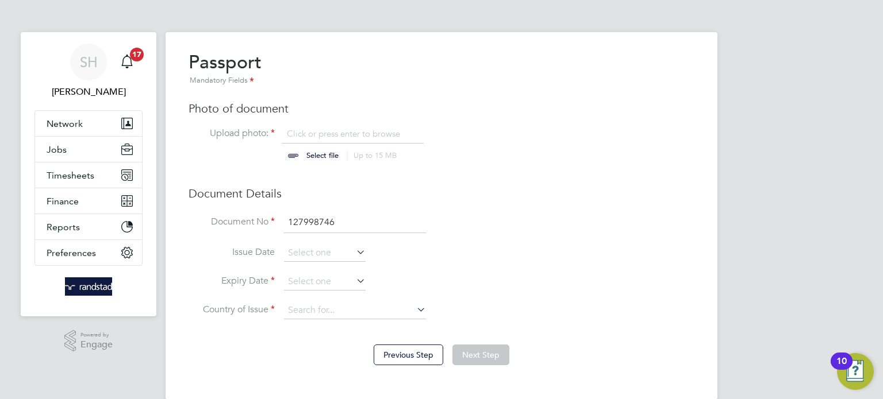
type input "C:\fakepath\Trust ID RTW Report.pdf"
click at [321, 283] on input at bounding box center [325, 282] width 82 height 17
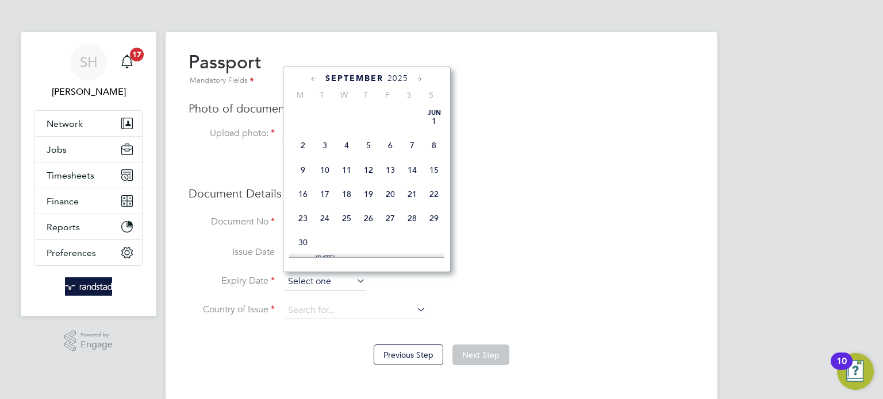
scroll to position [434, 0]
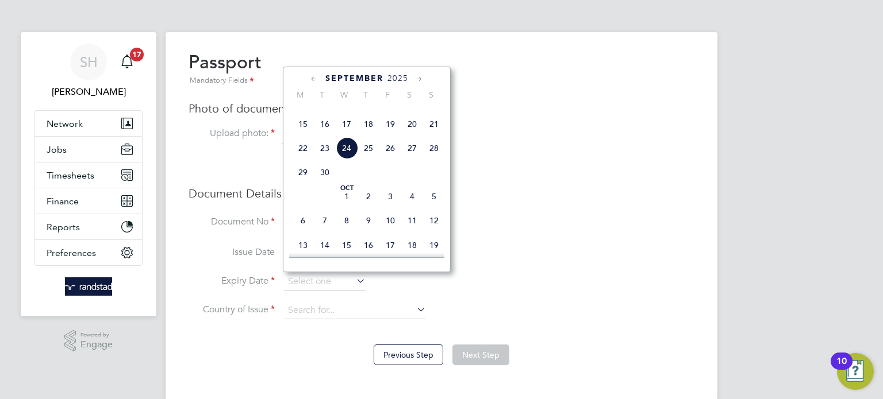
click at [405, 83] on div "[DATE]" at bounding box center [366, 78] width 155 height 11
click at [405, 78] on span "2025" at bounding box center [397, 79] width 21 height 10
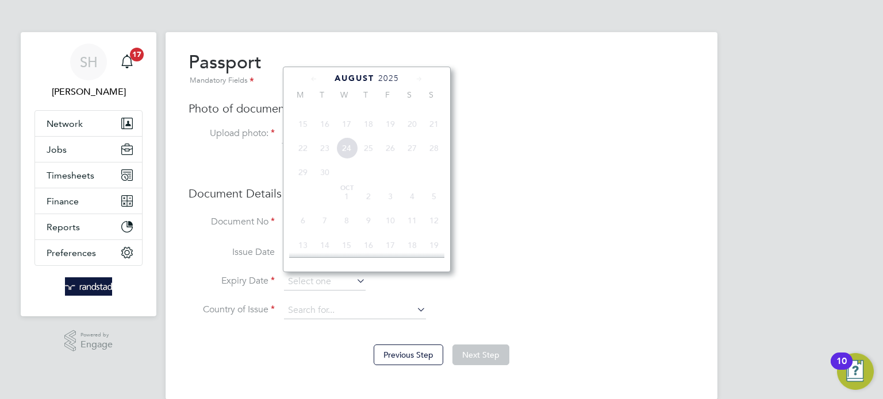
scroll to position [317, 0]
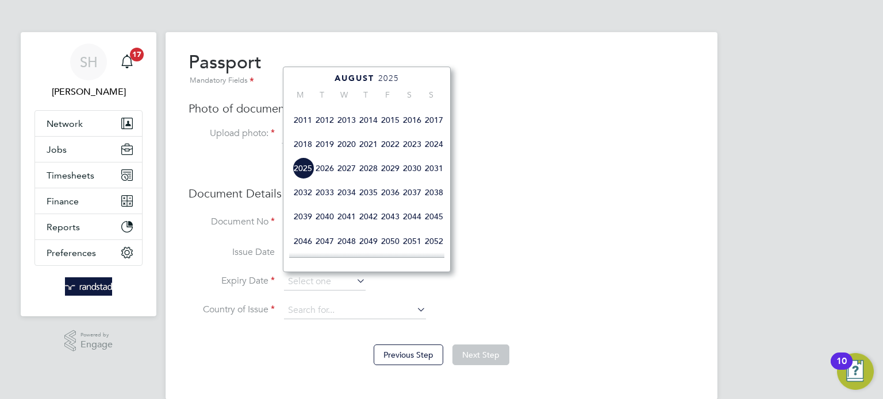
click at [433, 179] on span "2031" at bounding box center [434, 168] width 22 height 22
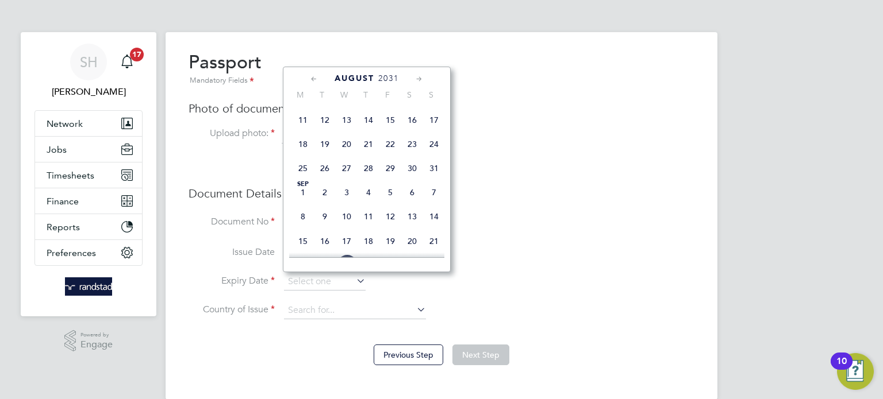
click at [419, 79] on icon at bounding box center [419, 79] width 11 height 13
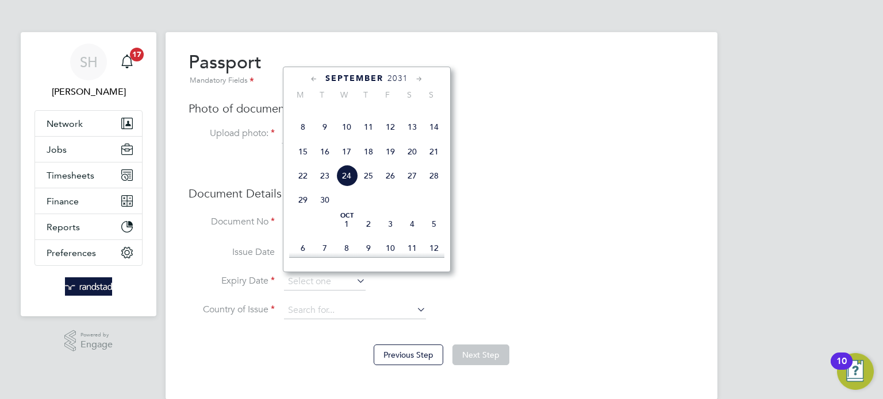
click at [419, 79] on icon at bounding box center [419, 79] width 11 height 13
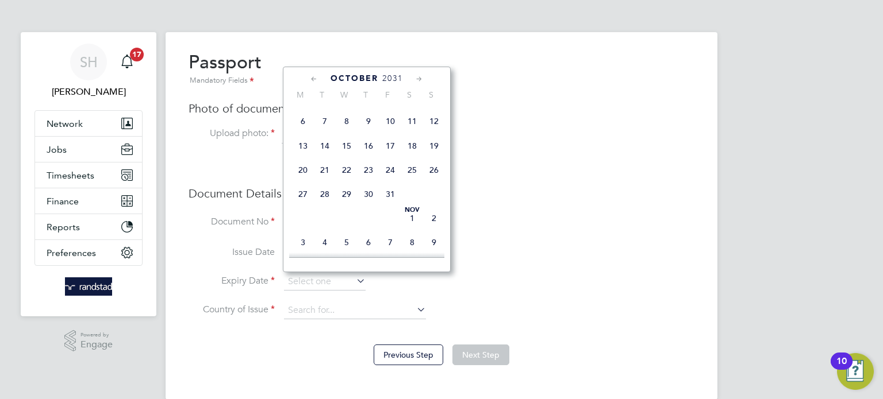
click at [419, 79] on icon at bounding box center [419, 79] width 11 height 13
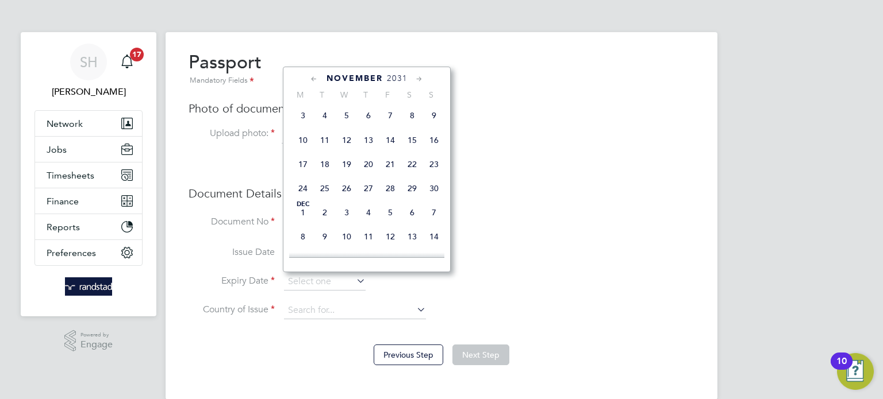
click at [413, 151] on span "15" at bounding box center [412, 140] width 22 height 22
type input "[DATE]"
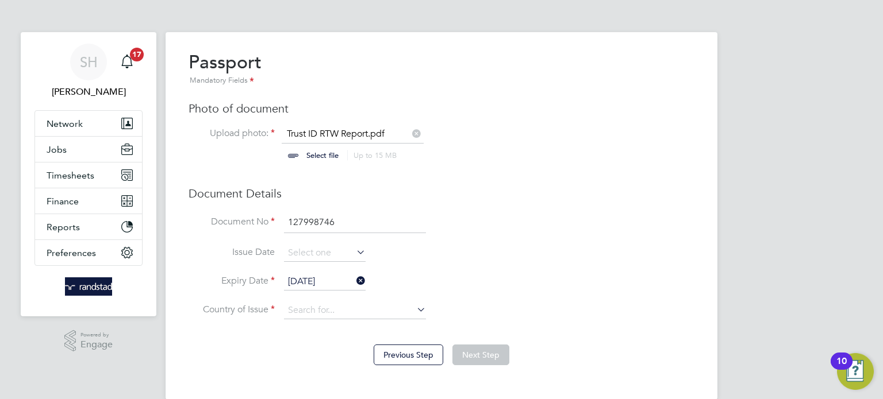
click at [331, 320] on li "Country of Issue" at bounding box center [442, 316] width 506 height 29
click at [331, 311] on input at bounding box center [355, 310] width 142 height 17
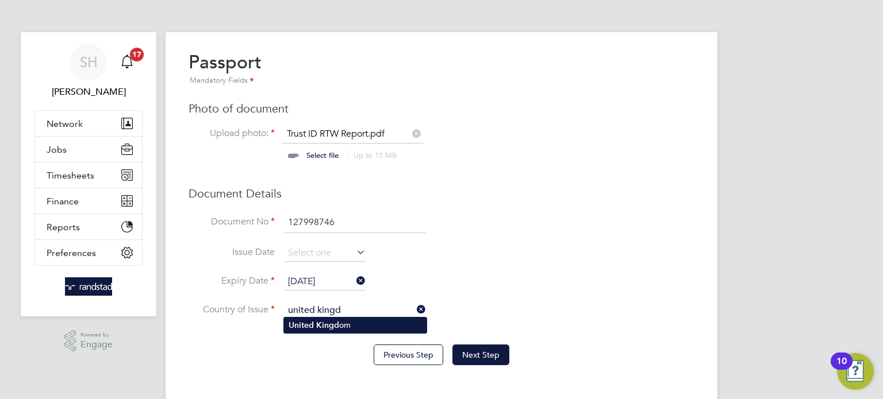
click at [346, 322] on li "United Kingd om" at bounding box center [355, 326] width 143 height 16
type input "[GEOGRAPHIC_DATA]"
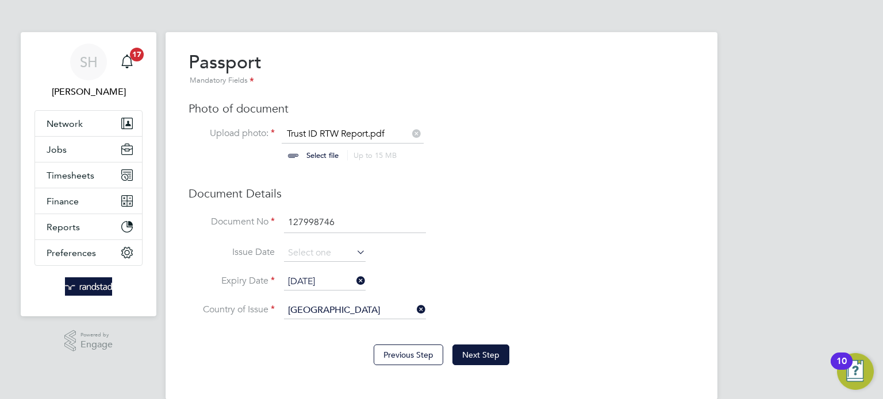
click at [488, 339] on div "Previous Step Next Step" at bounding box center [442, 354] width 506 height 46
click at [481, 351] on button "Next Step" at bounding box center [480, 355] width 57 height 21
click at [464, 357] on button "Next Step" at bounding box center [480, 355] width 57 height 21
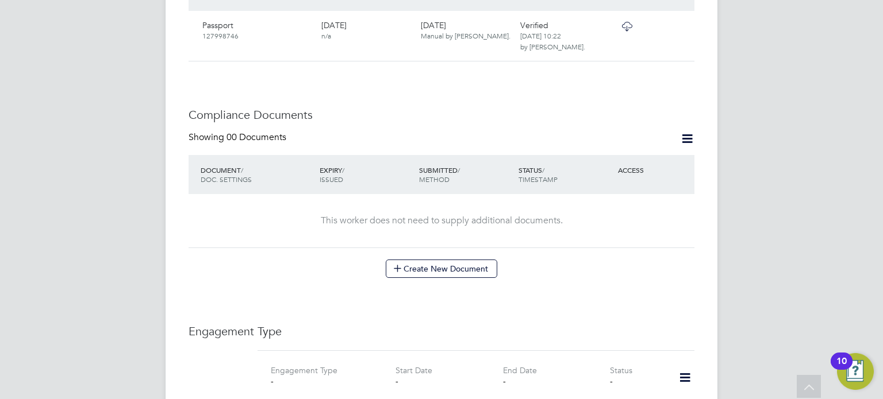
scroll to position [492, 0]
click at [398, 263] on icon at bounding box center [397, 267] width 9 height 9
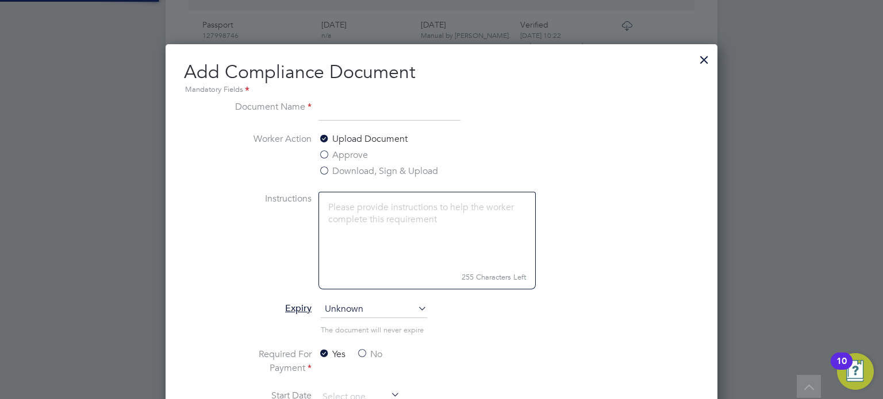
scroll to position [601, 552]
click at [374, 114] on input at bounding box center [389, 110] width 142 height 21
type input "SMSTS"
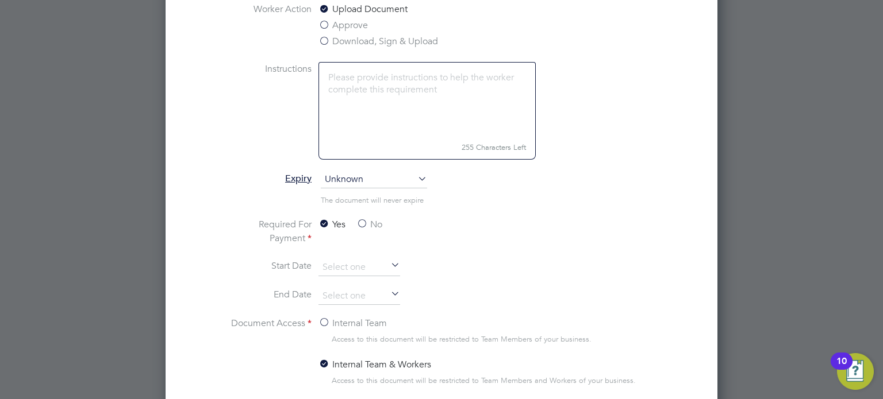
scroll to position [623, 0]
click at [376, 183] on span "Unknown" at bounding box center [374, 178] width 106 height 17
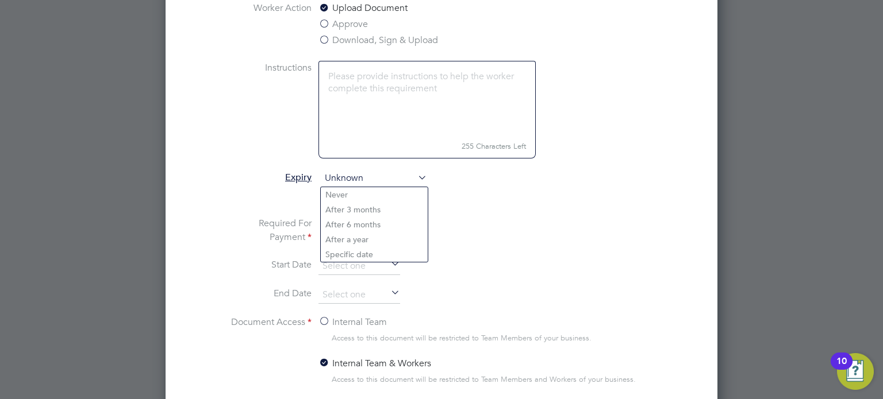
click at [252, 199] on li "The document will never expire" at bounding box center [441, 205] width 432 height 24
click at [353, 178] on span "Unknown" at bounding box center [374, 178] width 106 height 17
click at [372, 256] on li "Specific date" at bounding box center [374, 254] width 107 height 15
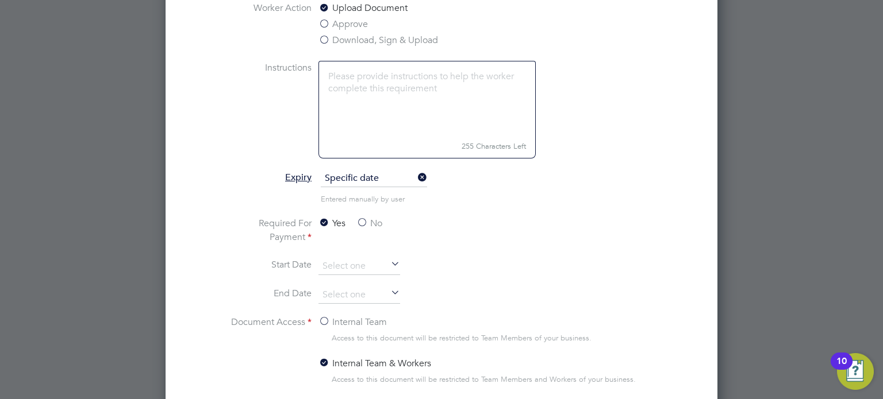
click at [364, 222] on label "No" at bounding box center [369, 224] width 26 height 14
click at [0, 0] on input "No" at bounding box center [0, 0] width 0 height 0
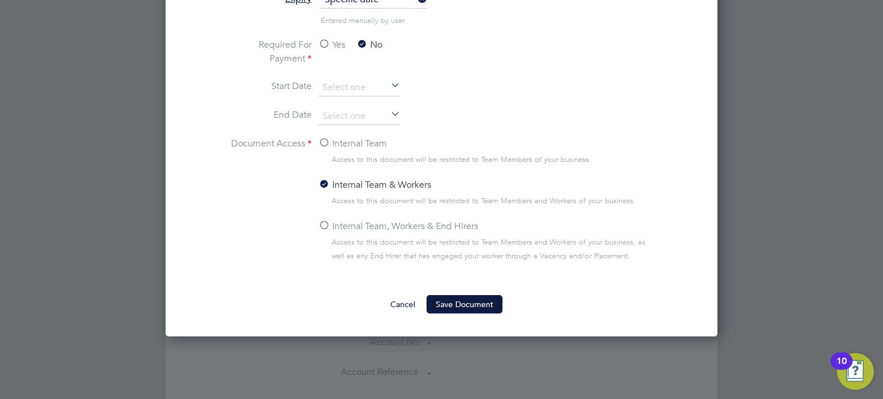
scroll to position [805, 0]
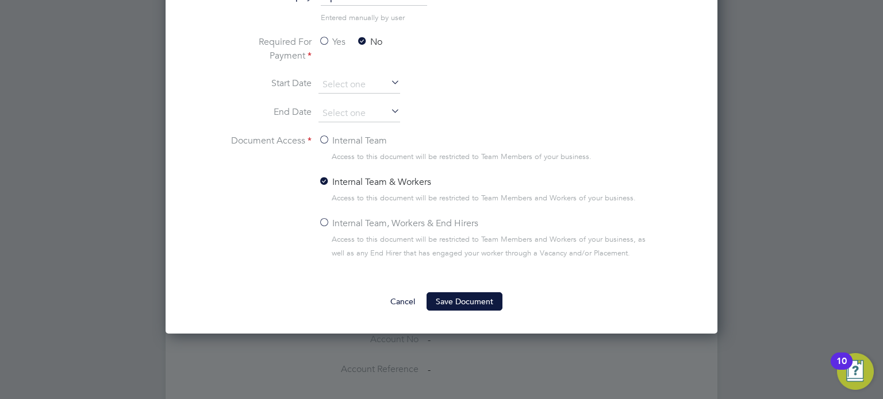
click at [394, 222] on label "Internal Team, Workers & End Hirers" at bounding box center [398, 224] width 160 height 14
click at [0, 0] on input "Internal Team, Workers & End Hirers" at bounding box center [0, 0] width 0 height 0
click at [459, 302] on button "Save Document" at bounding box center [464, 302] width 76 height 18
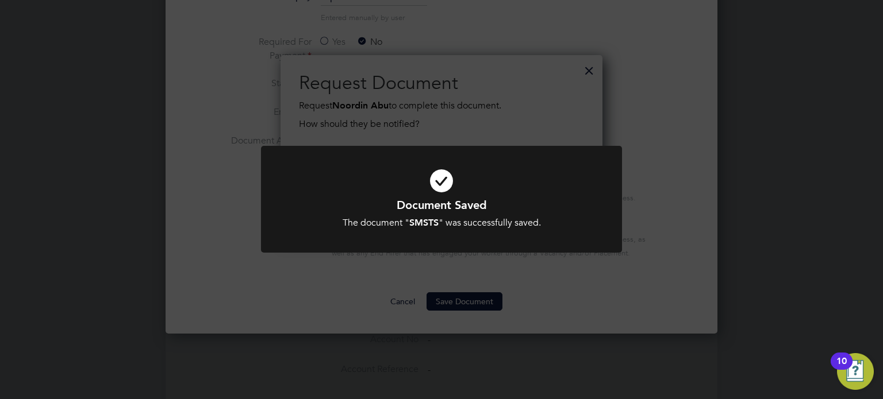
scroll to position [184, 322]
click at [480, 190] on icon at bounding box center [441, 181] width 299 height 45
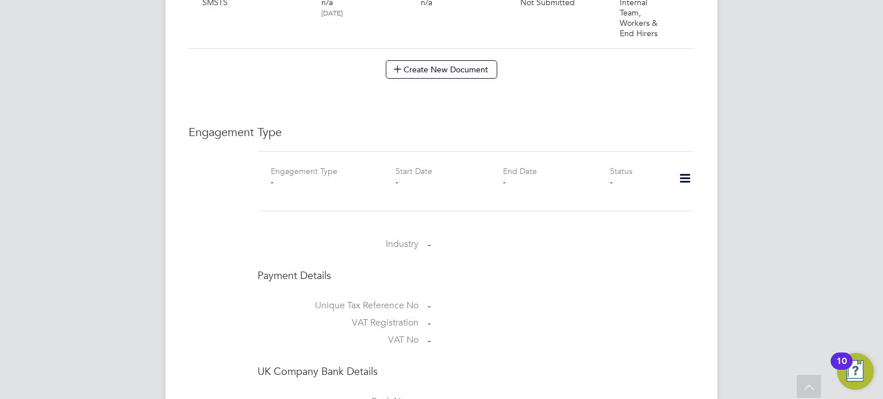
scroll to position [545, 0]
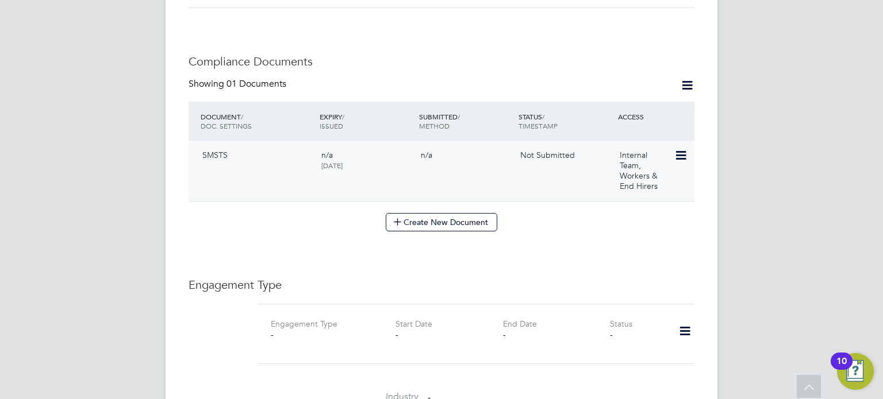
click at [682, 149] on icon at bounding box center [679, 156] width 11 height 14
click at [662, 170] on li "Edit Document" at bounding box center [643, 171] width 85 height 16
type input "SMSTS"
type input "[DATE]"
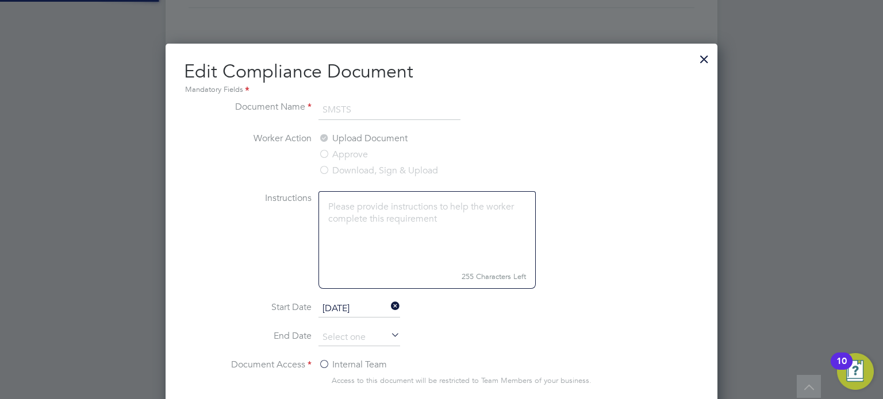
scroll to position [513, 552]
click at [389, 332] on li "End Date" at bounding box center [441, 343] width 432 height 29
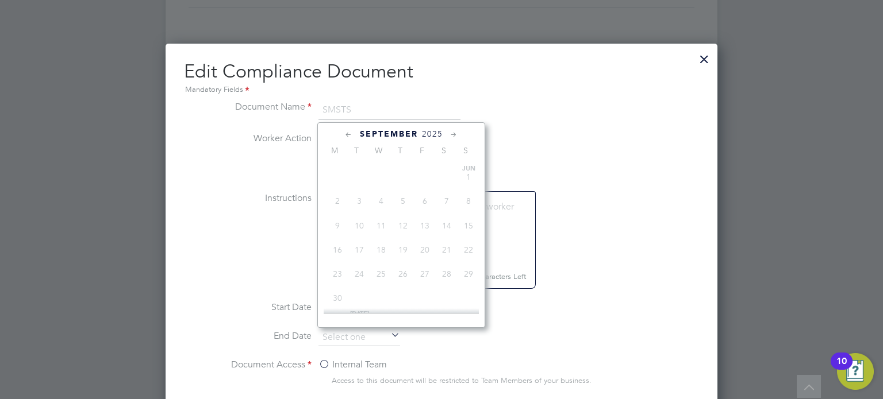
scroll to position [434, 0]
click at [436, 133] on span "2025" at bounding box center [432, 134] width 21 height 10
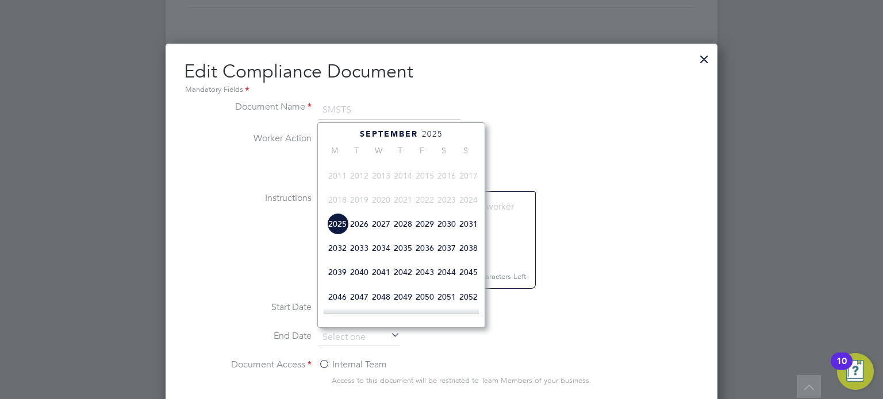
click at [397, 235] on span "2028" at bounding box center [403, 224] width 22 height 22
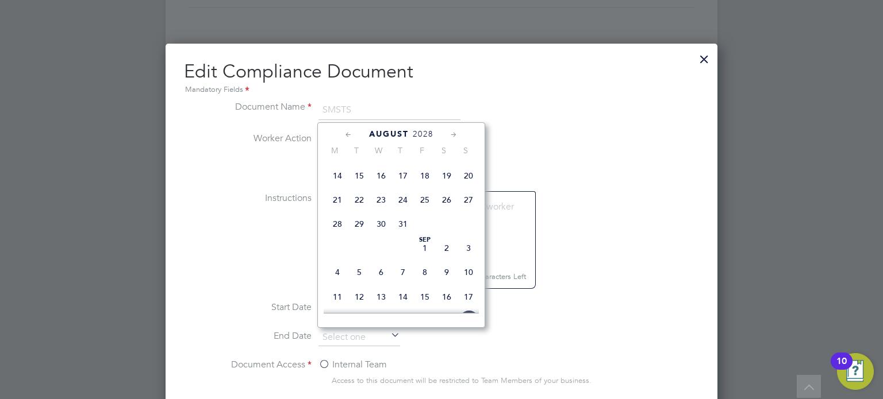
click at [341, 134] on div "August 2028" at bounding box center [401, 134] width 155 height 11
click at [345, 134] on icon at bounding box center [348, 135] width 11 height 13
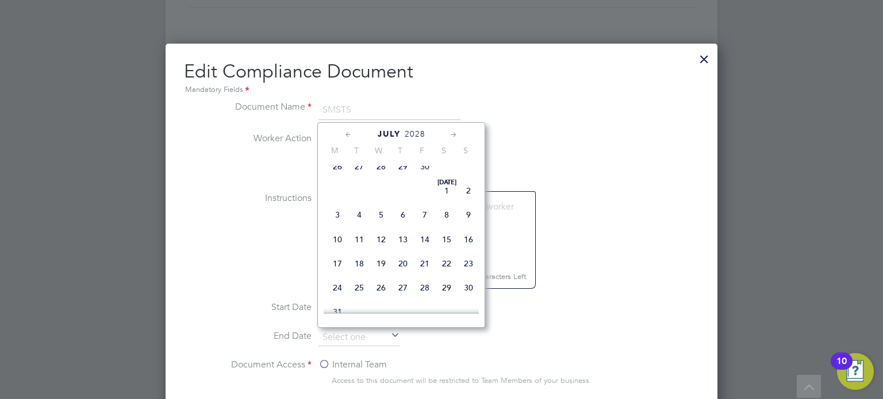
click at [345, 134] on icon at bounding box center [348, 135] width 11 height 13
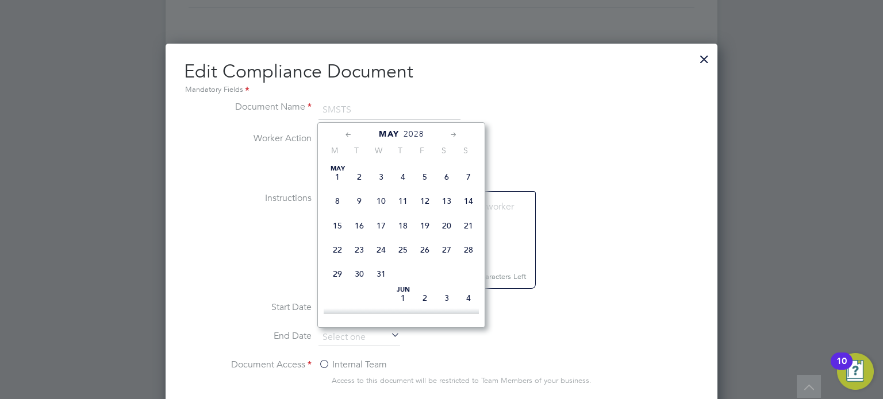
click at [448, 133] on div "May 2028" at bounding box center [401, 134] width 155 height 11
click at [451, 133] on icon at bounding box center [453, 135] width 11 height 13
click at [424, 273] on span "30" at bounding box center [425, 269] width 22 height 22
type input "30 Jun 2028"
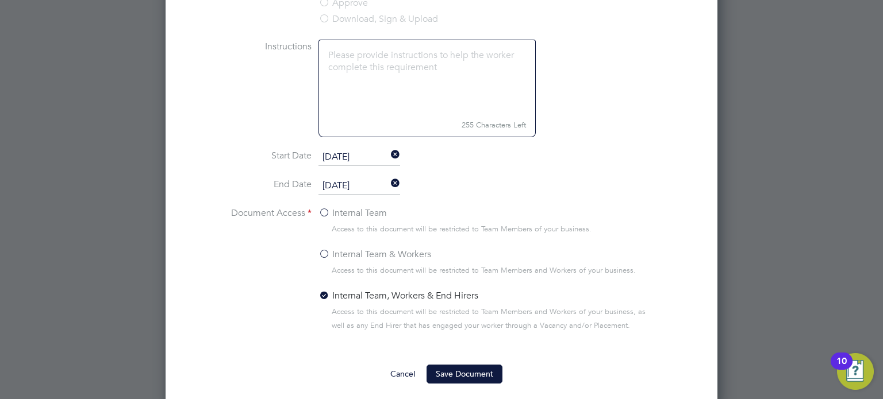
scroll to position [699, 0]
click at [481, 367] on button "Save Document" at bounding box center [464, 372] width 76 height 18
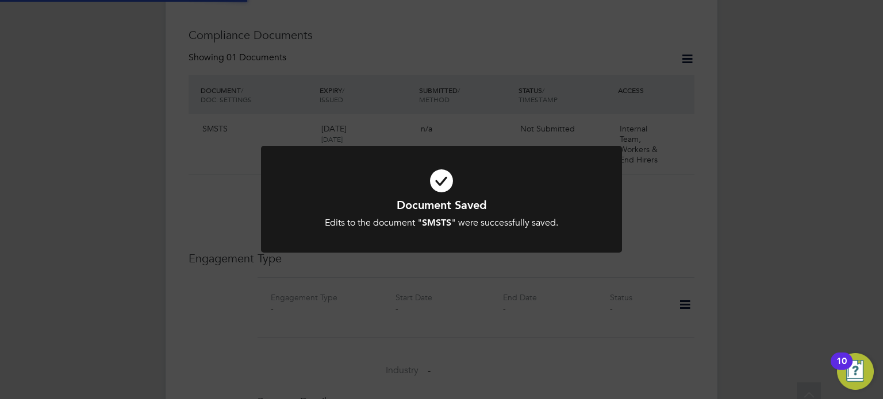
scroll to position [545, 0]
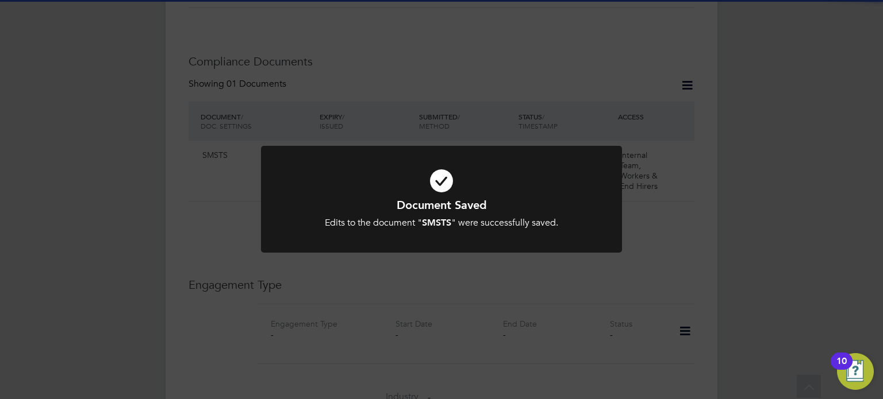
click at [817, 158] on div "Document Saved Edits to the document " SMSTS " were successfully saved. Cancel …" at bounding box center [441, 199] width 883 height 399
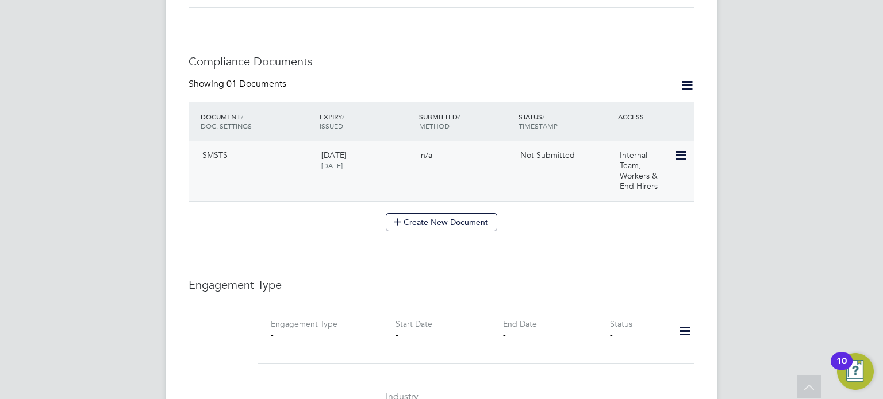
click at [687, 141] on div "SMSTS 30 Jun 2028 24 Sep 2025 n/a Not Submitted Internal Team, Workers & End Hi…" at bounding box center [442, 171] width 506 height 60
click at [679, 149] on icon at bounding box center [679, 156] width 11 height 14
click at [654, 185] on li "Submit Document" at bounding box center [643, 187] width 85 height 16
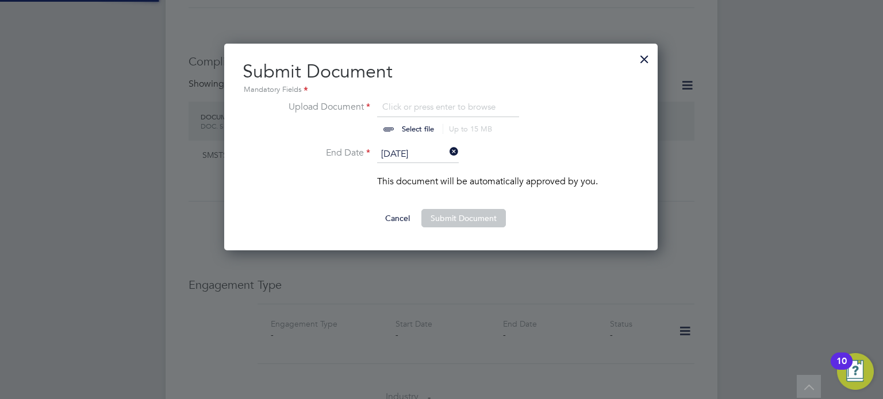
scroll to position [207, 435]
click at [431, 124] on input "file" at bounding box center [429, 117] width 180 height 34
type input "C:\fakepath\SMSTS Copy Copy Copy (1).pdf"
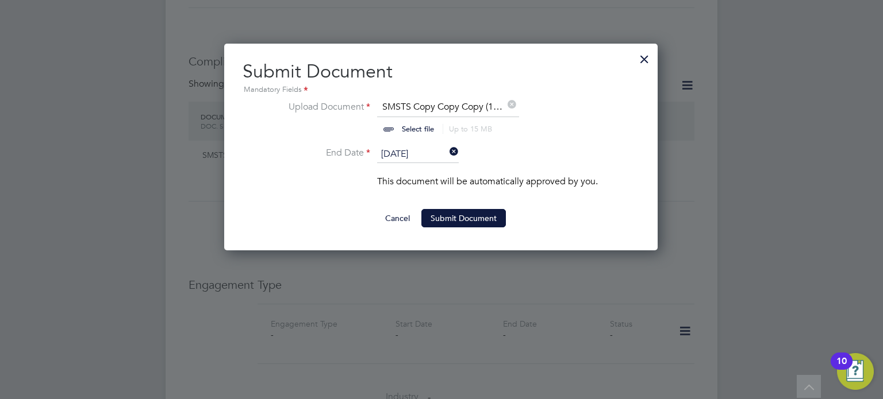
scroll to position [17, 143]
click at [489, 214] on button "Submit Document" at bounding box center [463, 218] width 84 height 18
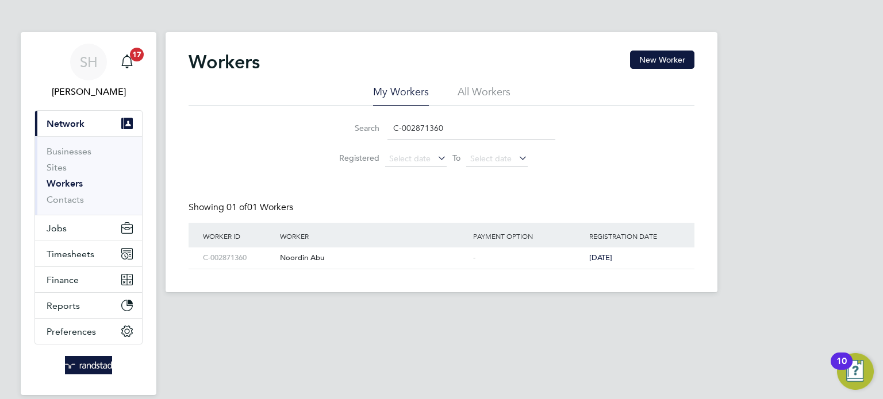
click at [401, 130] on input "C-002871360" at bounding box center [471, 128] width 168 height 22
click at [314, 272] on div "Workers New Worker My Workers All Workers Search C-002600939 Registered Select …" at bounding box center [442, 162] width 552 height 260
click at [318, 258] on div "[PERSON_NAME]" at bounding box center [373, 258] width 193 height 21
click at [410, 129] on input "C-002600939" at bounding box center [471, 128] width 168 height 22
click at [411, 129] on input "C-002600939" at bounding box center [471, 128] width 168 height 22
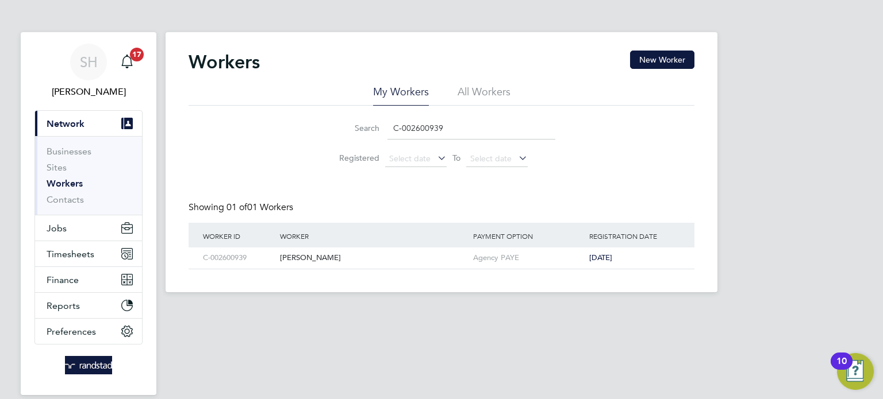
click at [411, 130] on input "C-002600939" at bounding box center [471, 128] width 168 height 22
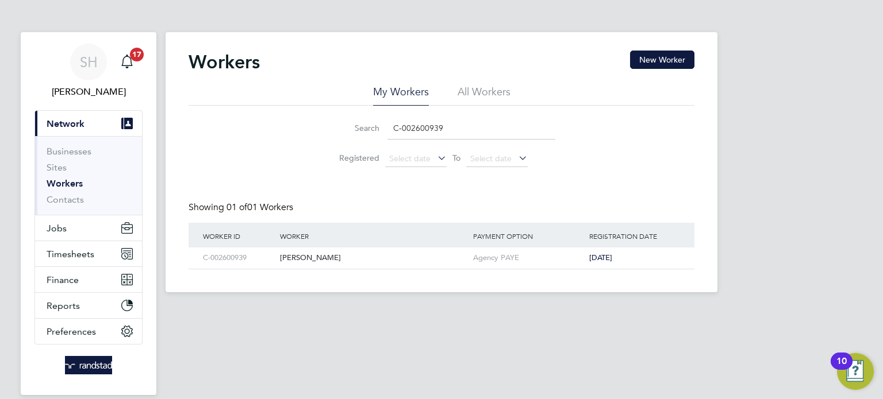
click at [411, 130] on input "C-002600939" at bounding box center [471, 128] width 168 height 22
paste input "1539668"
type input "C-001539668"
click at [318, 258] on div "[PERSON_NAME]" at bounding box center [373, 258] width 193 height 21
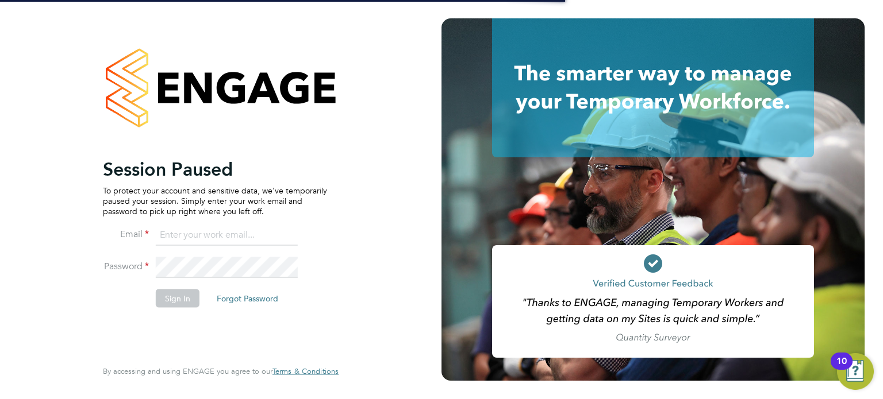
type input "[EMAIL_ADDRESS][DOMAIN_NAME]"
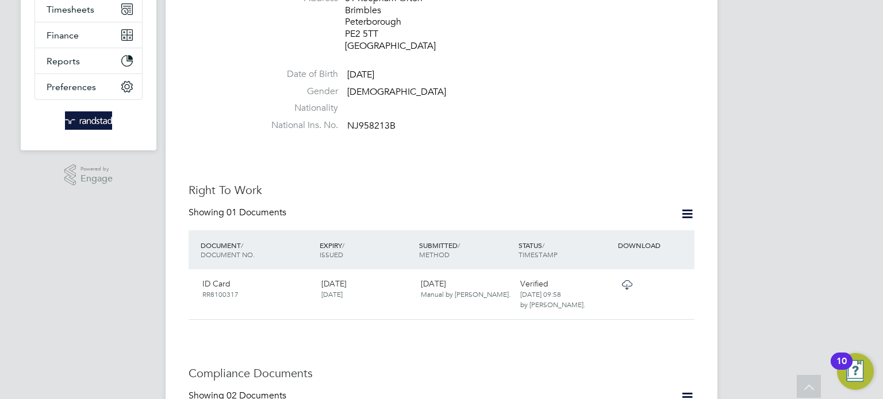
scroll to position [241, 0]
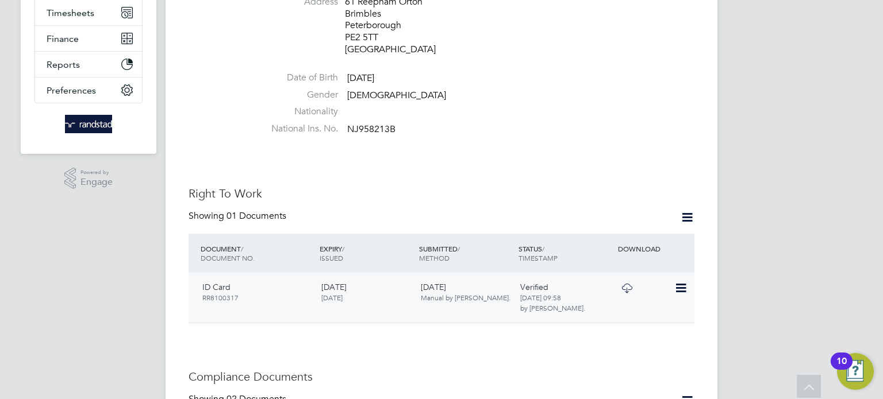
click at [628, 284] on icon at bounding box center [627, 288] width 14 height 9
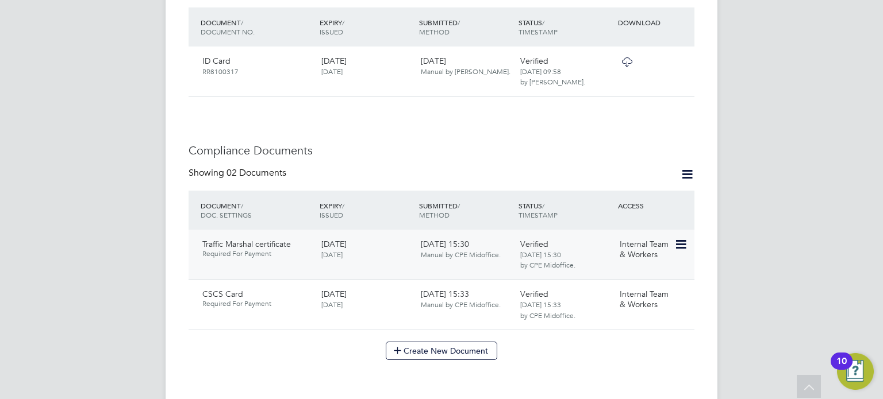
scroll to position [490, 0]
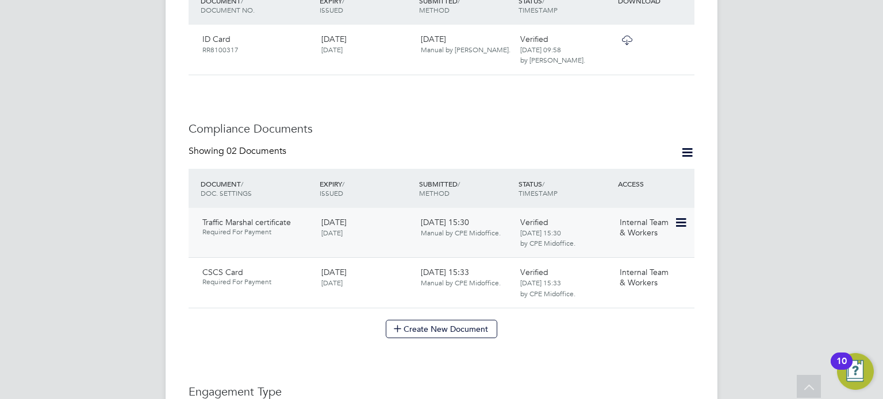
click at [683, 216] on icon at bounding box center [679, 223] width 11 height 14
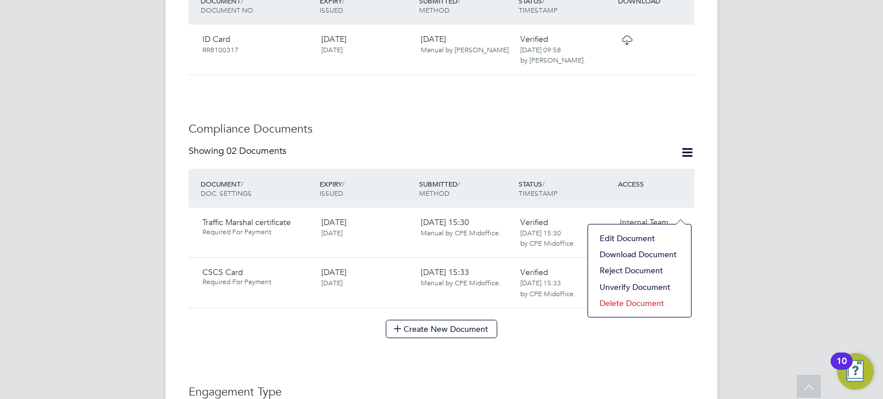
click at [641, 241] on li "Edit Document" at bounding box center [639, 238] width 91 height 16
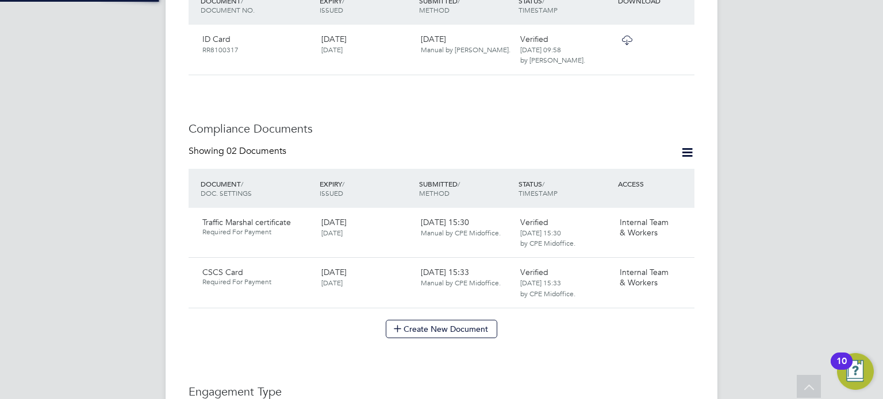
type input "Traffic Marshal certificate"
type input "[DATE]"
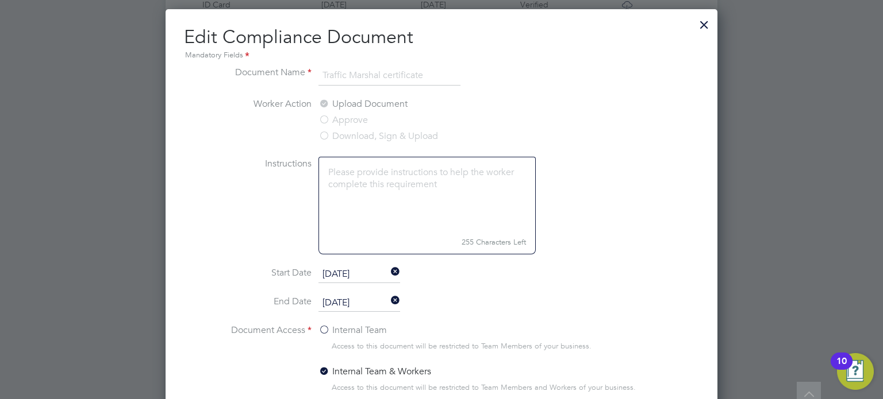
scroll to position [689, 0]
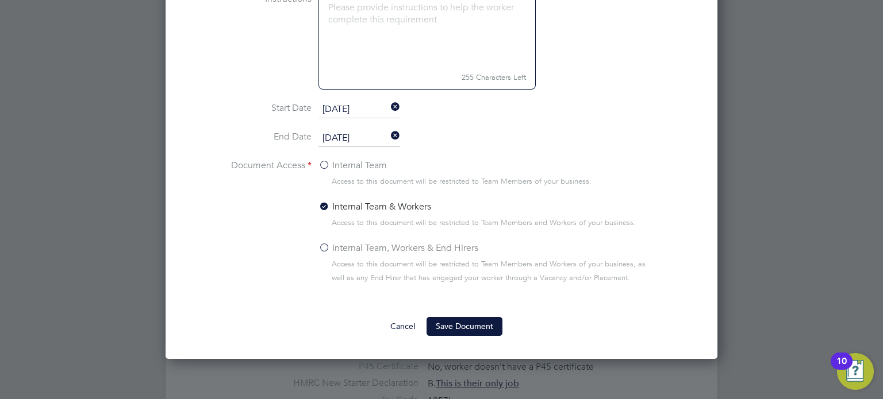
click at [375, 230] on li "Internal Team & Workers Access to this document will be restricted to Team Memb…" at bounding box center [487, 220] width 339 height 41
click at [372, 246] on label "Internal Team, Workers & End Hirers" at bounding box center [398, 248] width 160 height 14
click at [0, 0] on input "Internal Team, Workers & End Hirers" at bounding box center [0, 0] width 0 height 0
click at [468, 317] on button "Save Document" at bounding box center [464, 326] width 76 height 18
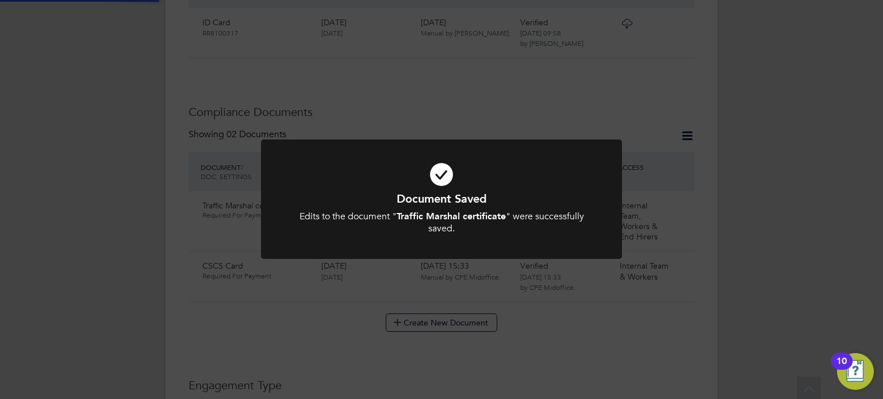
scroll to position [490, 0]
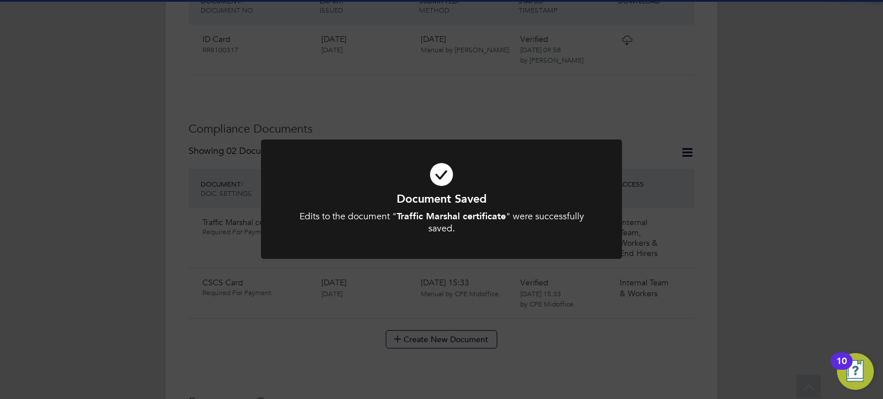
click at [569, 217] on div "Edits to the document " Traffic Marshal certificate " were successfully saved." at bounding box center [441, 223] width 299 height 24
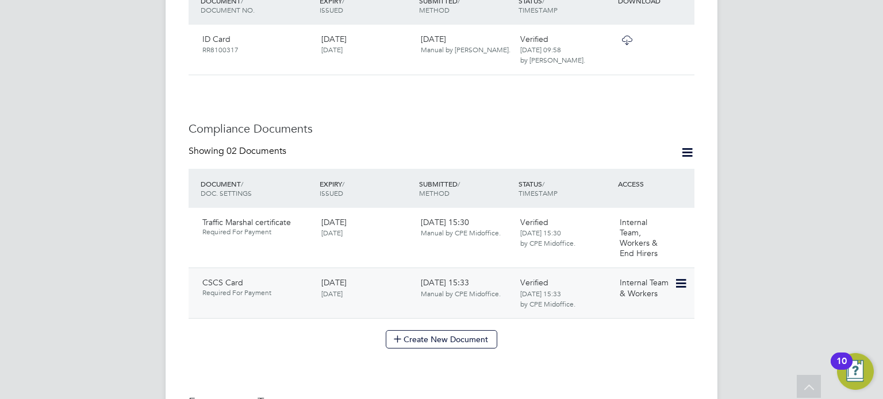
click at [686, 277] on icon at bounding box center [679, 284] width 11 height 14
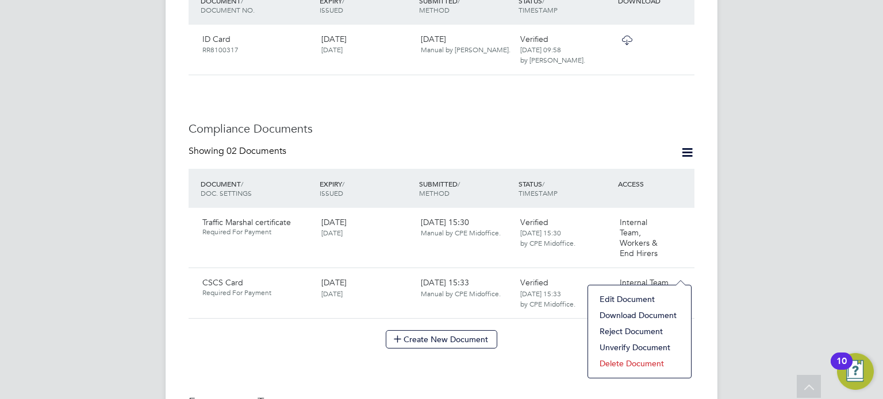
click at [644, 303] on li "Edit Document" at bounding box center [639, 299] width 91 height 16
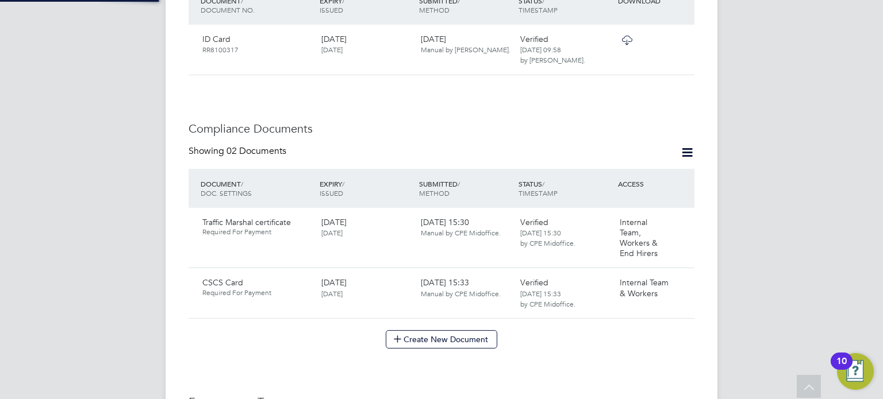
type input "CSCS Card"
type input "[DATE]"
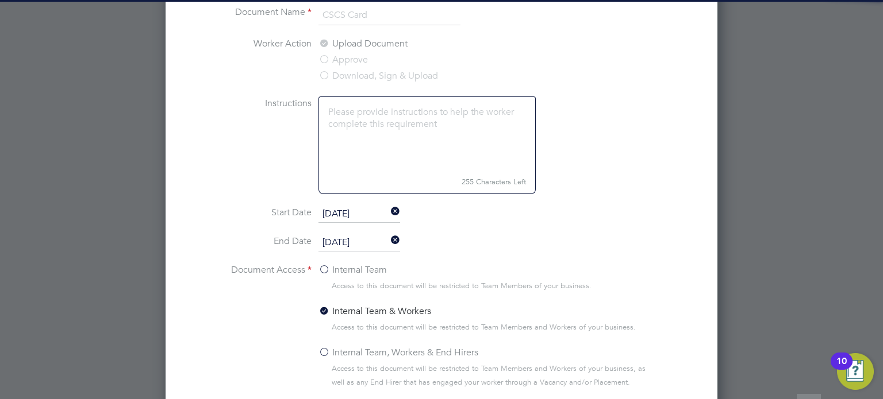
scroll to position [735, 0]
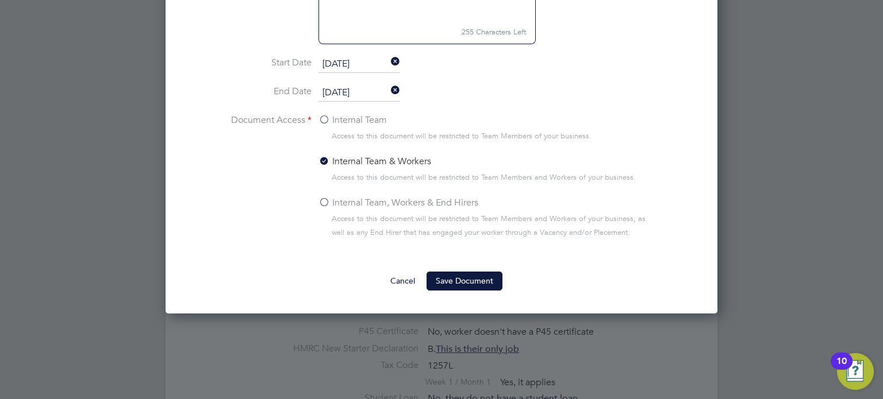
click at [385, 186] on li "Internal Team & Workers Access to this document will be restricted to Team Memb…" at bounding box center [487, 175] width 339 height 41
click at [388, 202] on label "Internal Team, Workers & End Hirers" at bounding box center [398, 203] width 160 height 14
click at [0, 0] on input "Internal Team, Workers & End Hirers" at bounding box center [0, 0] width 0 height 0
click at [456, 280] on button "Save Document" at bounding box center [464, 281] width 76 height 18
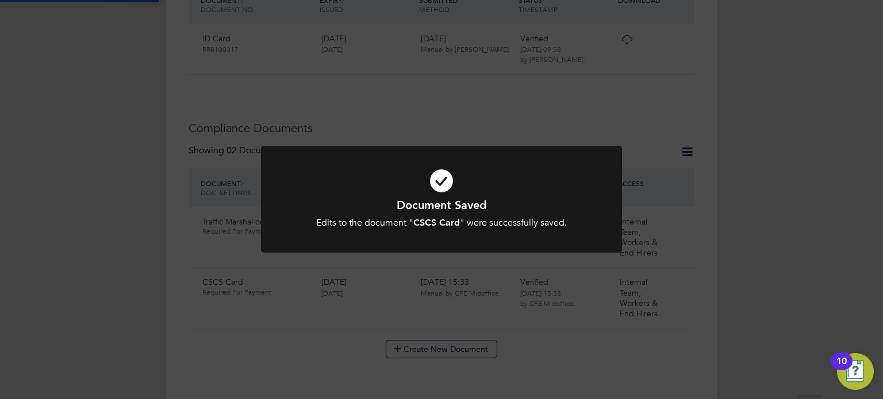
scroll to position [490, 0]
click at [499, 229] on div at bounding box center [441, 199] width 361 height 107
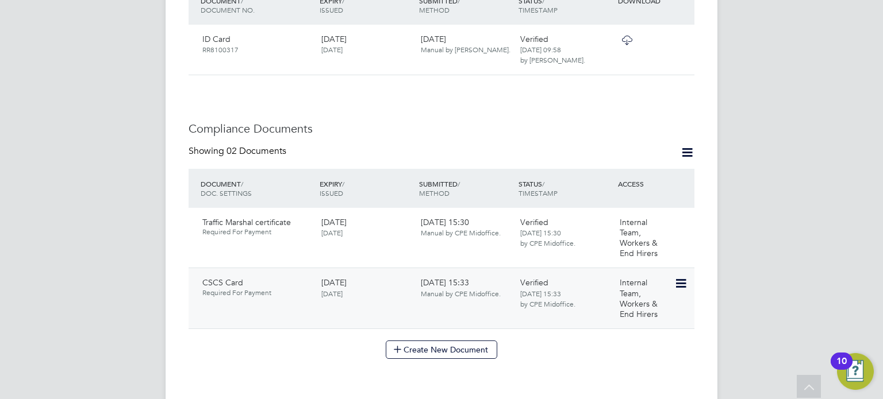
click at [686, 277] on icon at bounding box center [679, 284] width 11 height 14
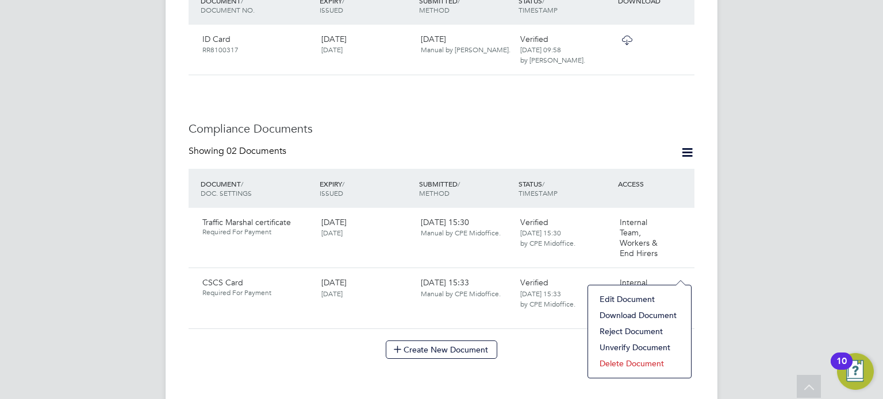
click at [637, 316] on li "Download Document" at bounding box center [639, 316] width 91 height 16
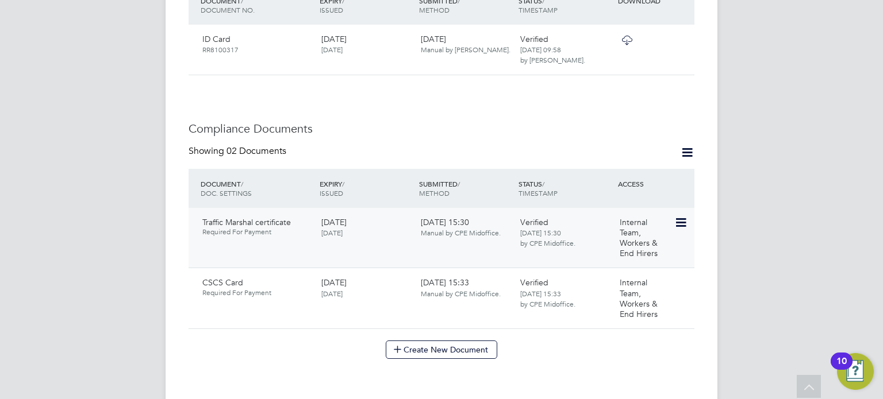
click at [685, 216] on icon at bounding box center [679, 223] width 11 height 14
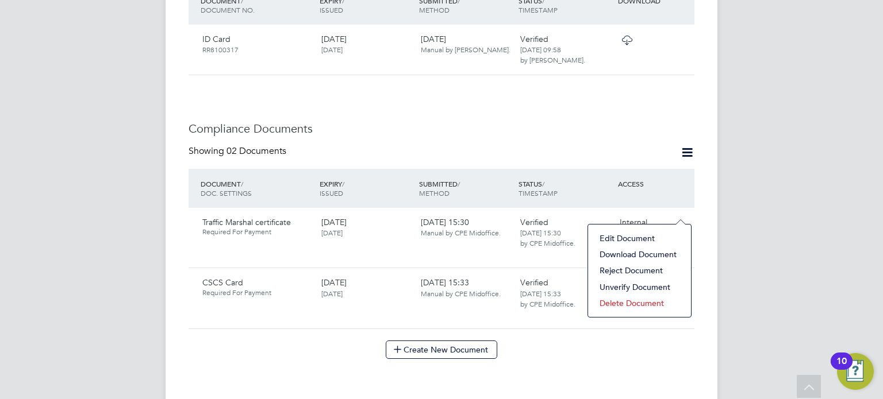
click at [640, 255] on li "Download Document" at bounding box center [639, 255] width 91 height 16
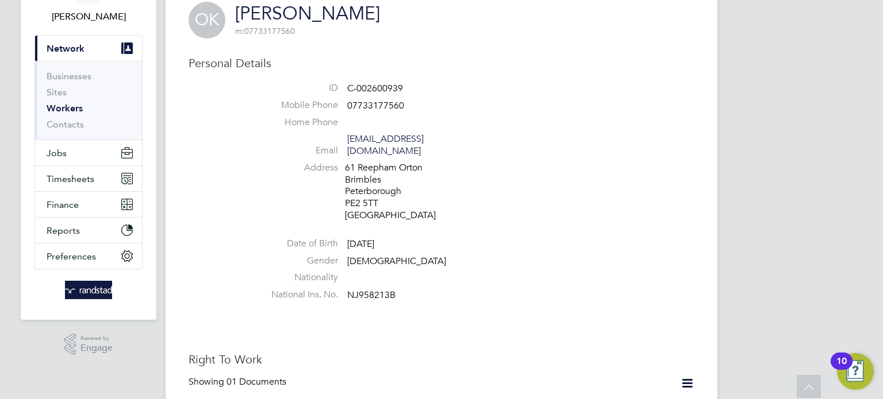
scroll to position [68, 0]
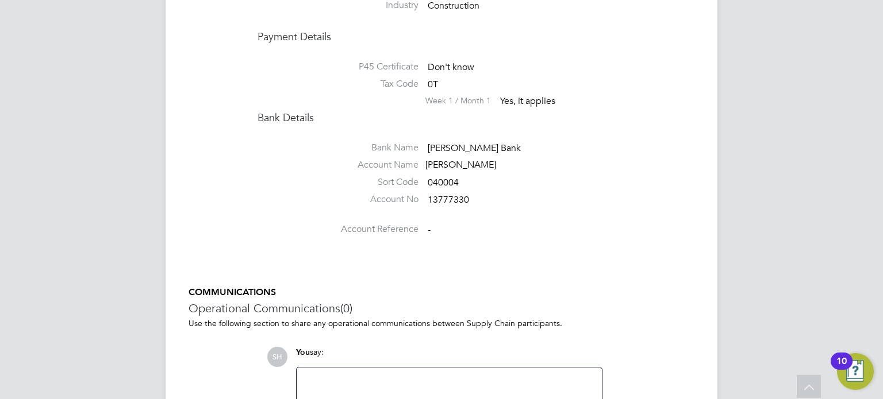
scroll to position [1199, 0]
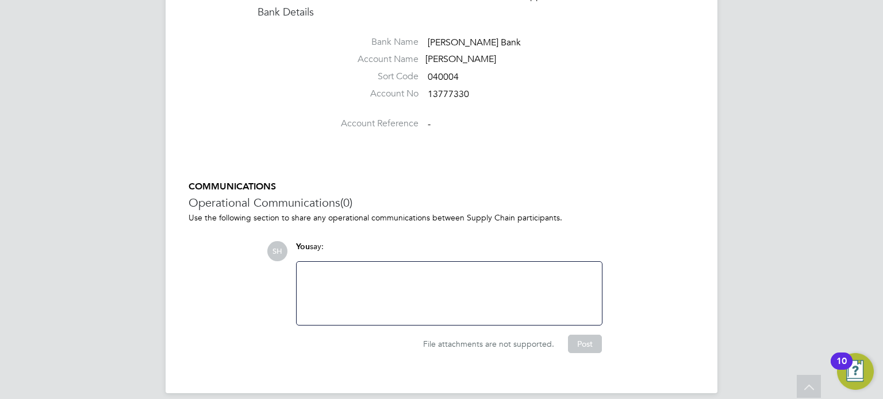
click at [412, 269] on div at bounding box center [448, 293] width 291 height 49
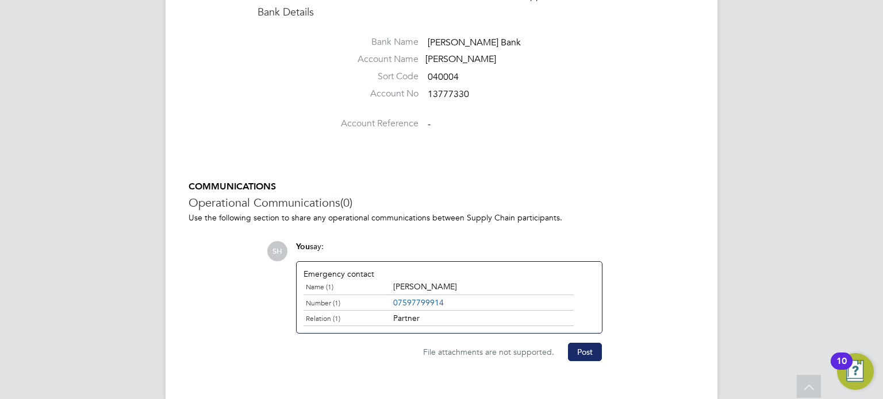
click at [579, 343] on button "Post" at bounding box center [585, 352] width 34 height 18
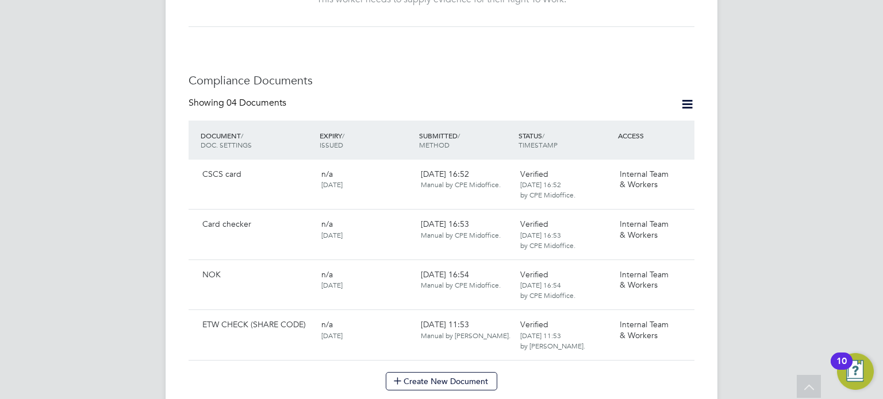
scroll to position [556, 0]
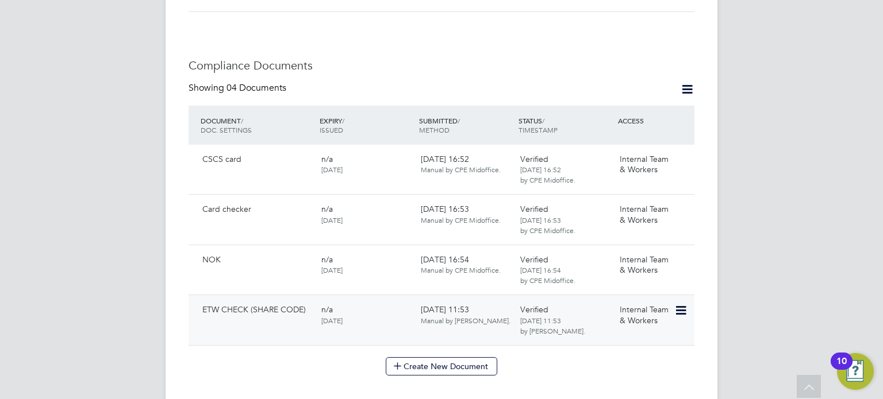
click at [683, 304] on icon at bounding box center [679, 311] width 11 height 14
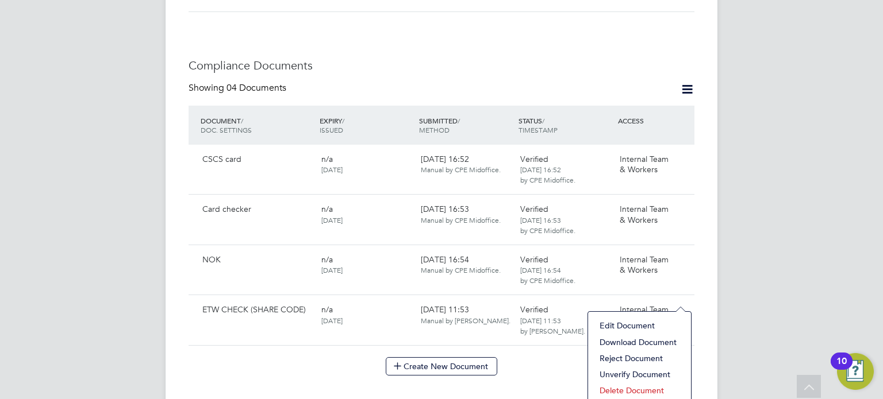
click at [623, 324] on li "Edit Document" at bounding box center [639, 326] width 91 height 16
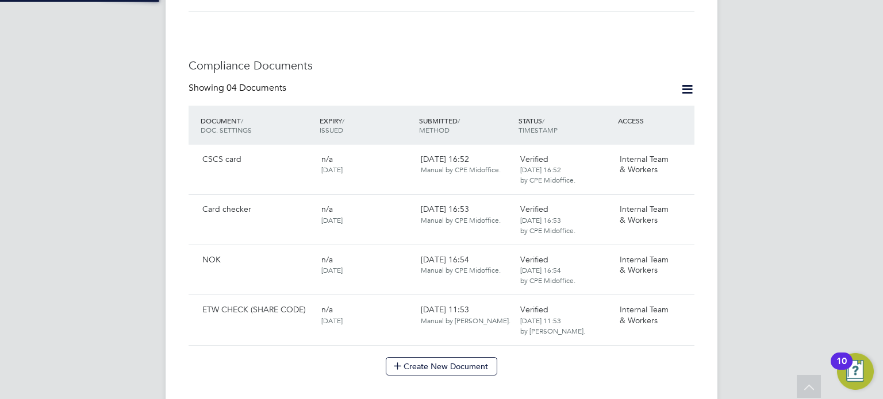
type input "ETW CHECK (SHARE CODE)"
type input "[DATE]"
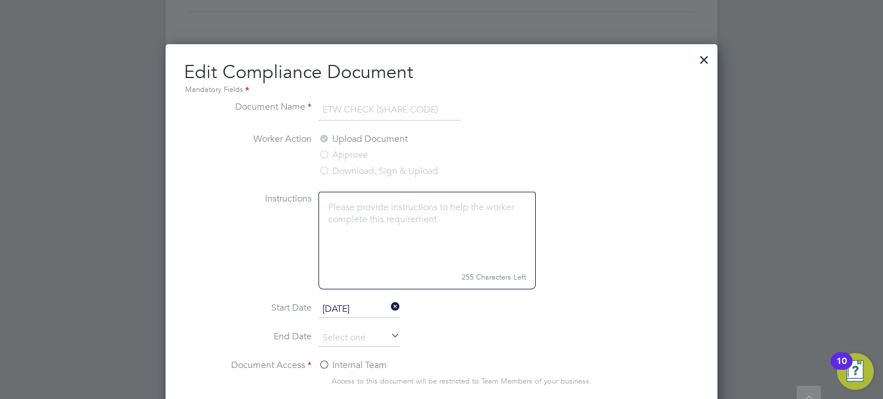
scroll to position [713, 0]
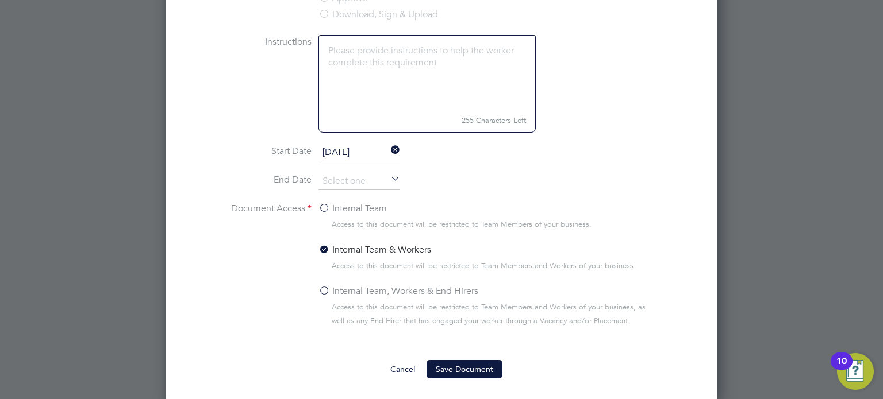
click at [388, 290] on label "Internal Team, Workers & End Hirers" at bounding box center [398, 292] width 160 height 14
click at [0, 0] on input "Internal Team, Workers & End Hirers" at bounding box center [0, 0] width 0 height 0
click at [461, 366] on button "Save Document" at bounding box center [464, 369] width 76 height 18
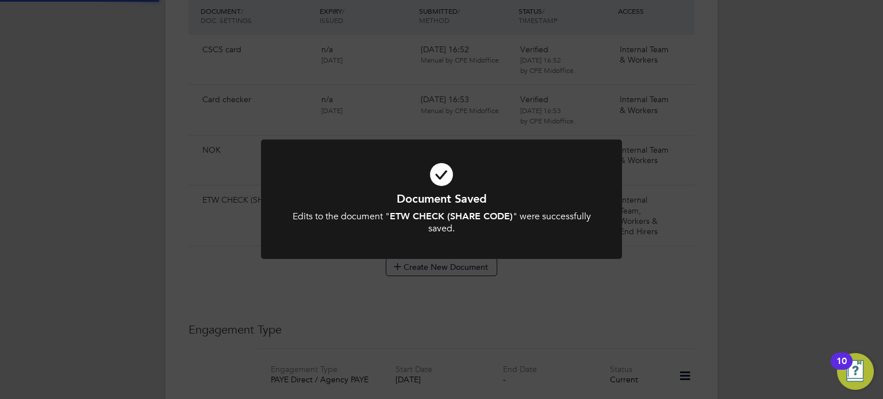
scroll to position [556, 0]
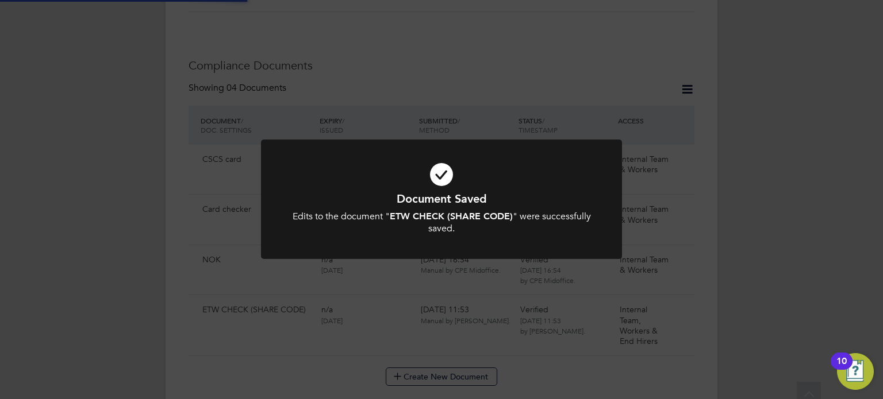
click at [731, 263] on div "Document Saved Edits to the document " ETW CHECK (SHARE CODE) " were successful…" at bounding box center [441, 199] width 883 height 399
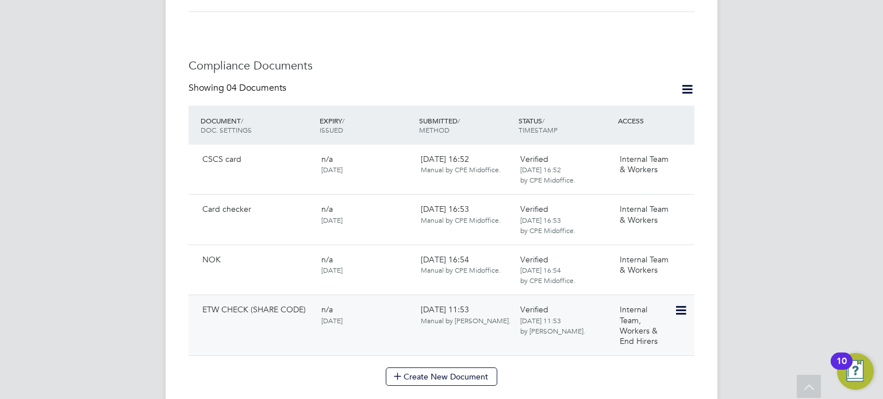
click at [685, 304] on icon at bounding box center [679, 311] width 11 height 14
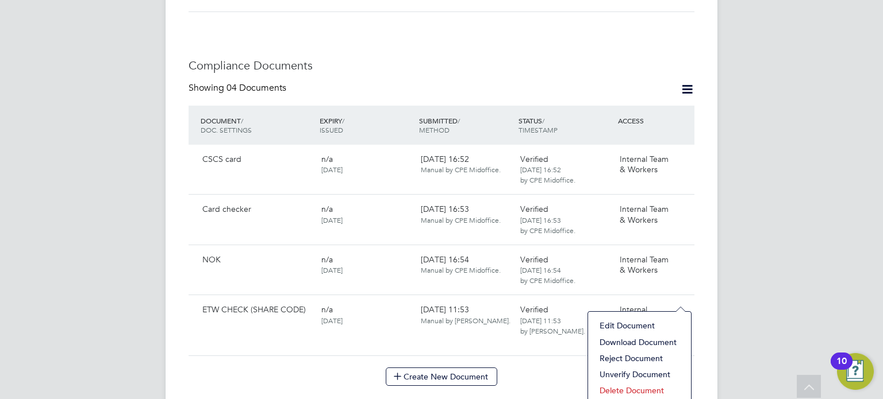
click at [632, 341] on li "Download Document" at bounding box center [639, 343] width 91 height 16
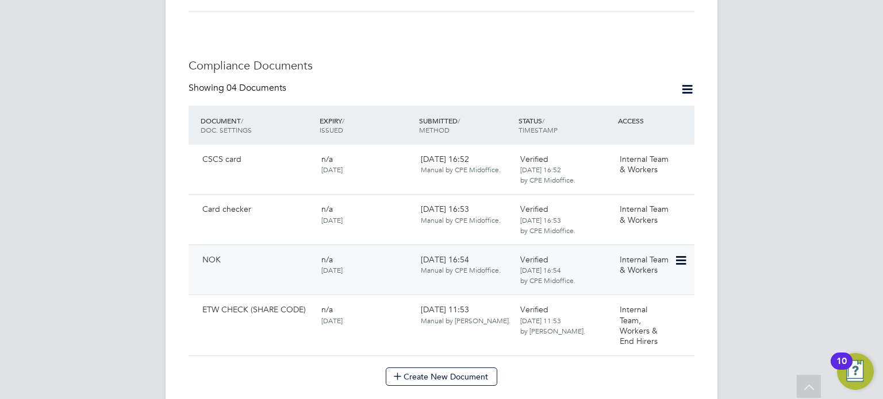
click at [682, 254] on icon at bounding box center [679, 261] width 11 height 14
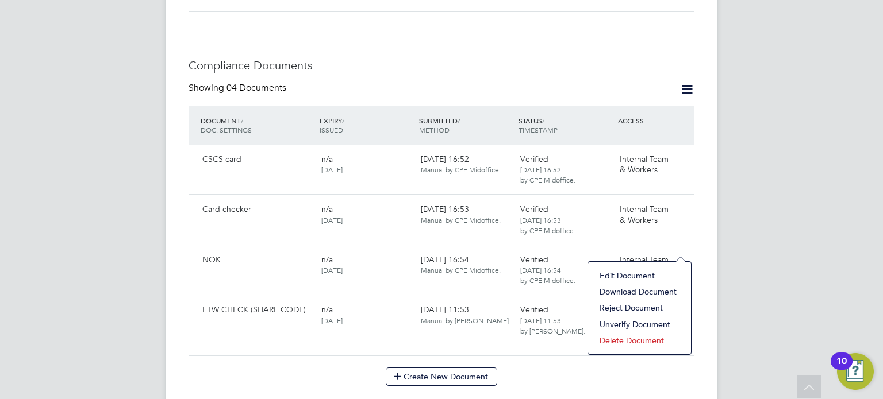
click at [640, 270] on li "Edit Document" at bounding box center [639, 276] width 91 height 16
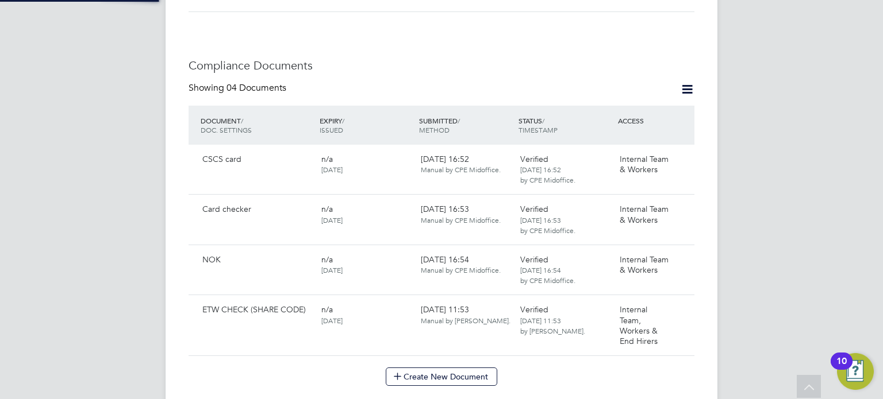
type input "NOK"
type input "[DATE]"
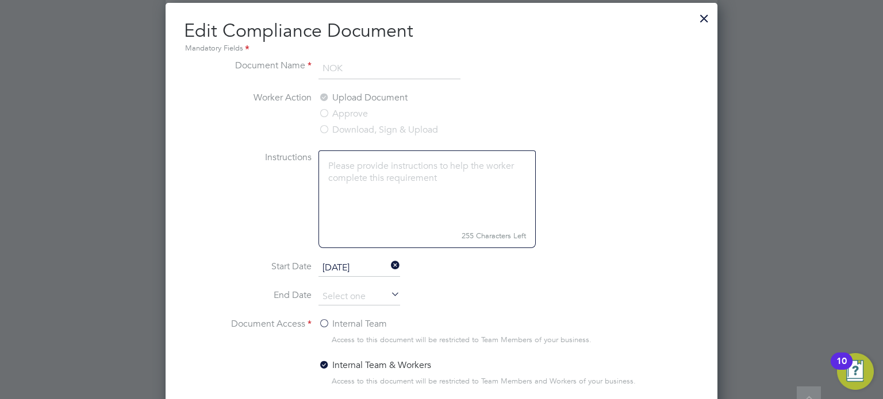
scroll to position [743, 0]
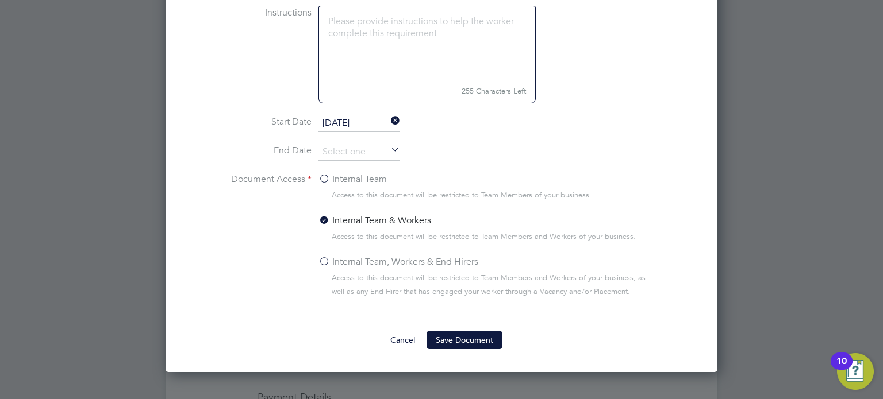
click at [398, 260] on label "Internal Team, Workers & End Hirers" at bounding box center [398, 262] width 160 height 14
click at [0, 0] on input "Internal Team, Workers & End Hirers" at bounding box center [0, 0] width 0 height 0
click at [437, 326] on ng-form "Document Name NOK Worker Action Upload Document Approve Download, Sign & Upload…" at bounding box center [441, 132] width 515 height 436
click at [443, 338] on button "Save Document" at bounding box center [464, 340] width 76 height 18
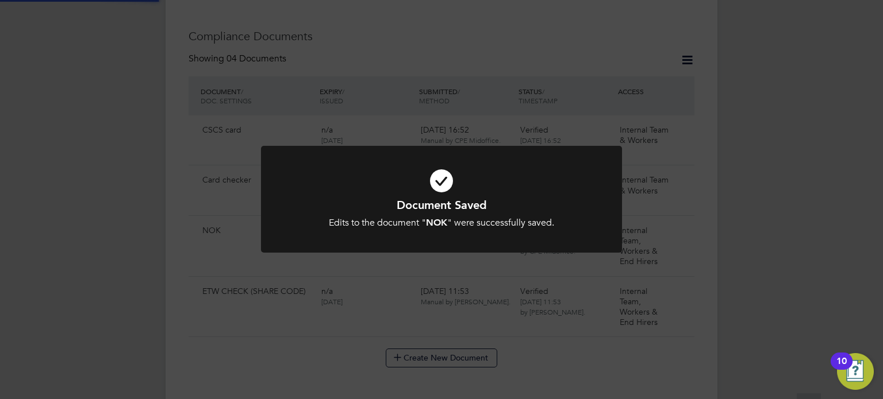
scroll to position [556, 0]
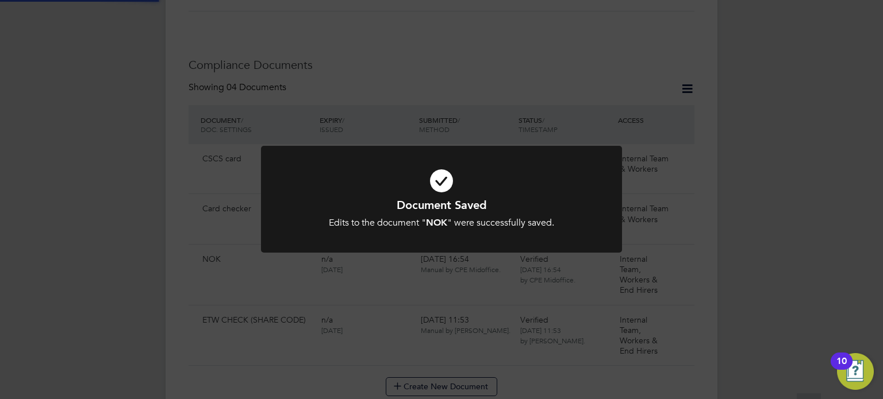
click at [763, 164] on div "Document Saved Edits to the document " NOK " were successfully saved. Cancel Ok…" at bounding box center [441, 199] width 883 height 399
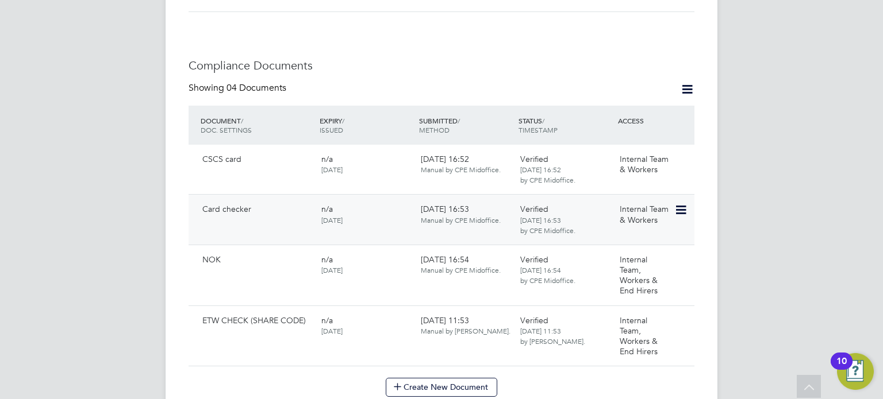
click at [682, 203] on icon at bounding box center [679, 210] width 11 height 14
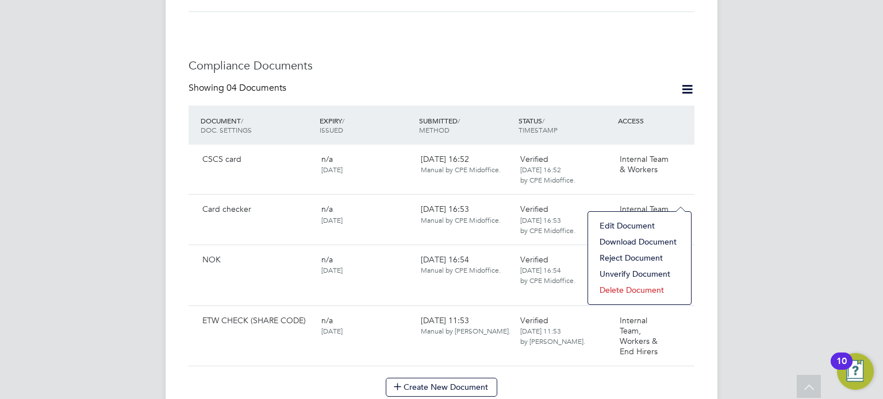
click at [640, 225] on li "Edit Document" at bounding box center [639, 226] width 91 height 16
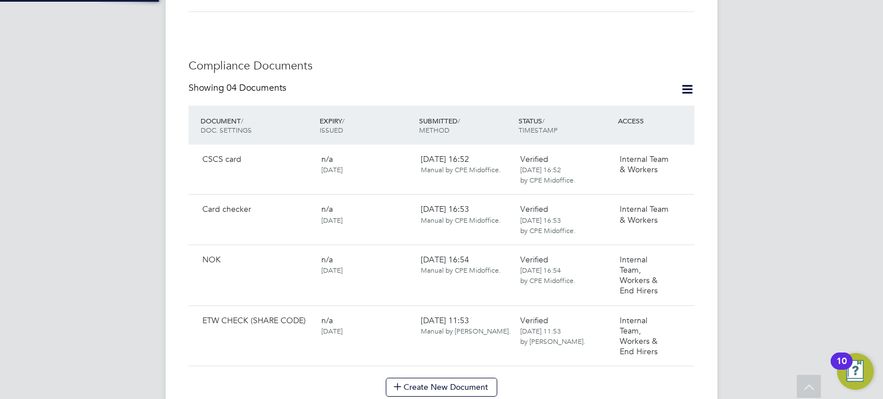
type input "Card checker"
type input "[DATE]"
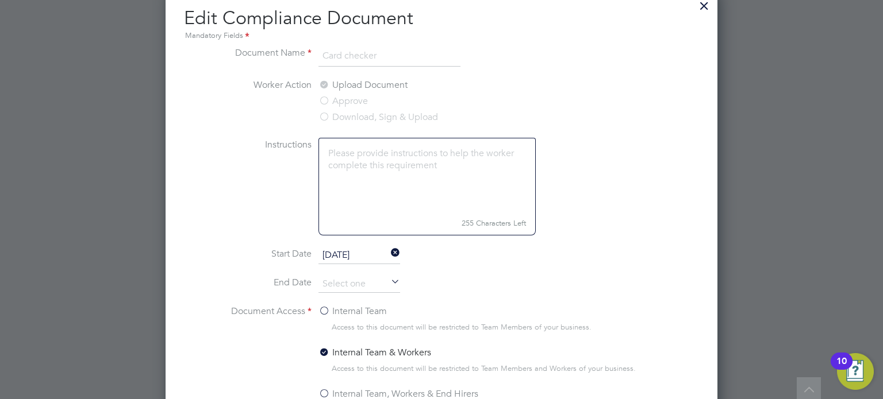
scroll to position [682, 0]
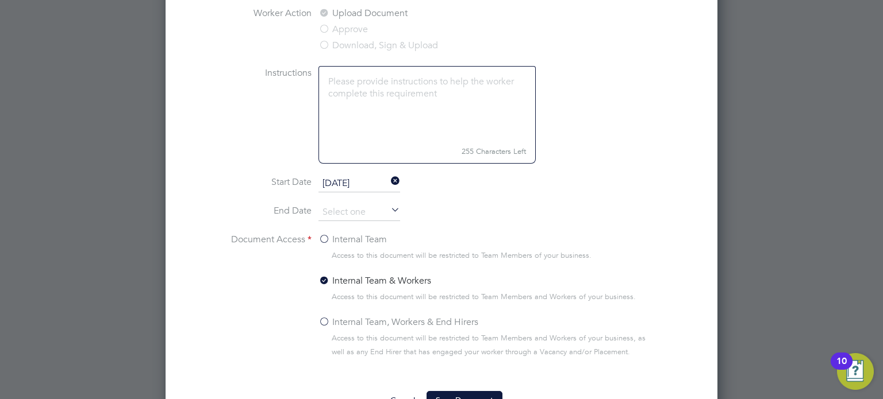
click at [377, 333] on span "Access to this document will be restricted to Team Members and Workers of your …" at bounding box center [495, 346] width 326 height 28
drag, startPoint x: 445, startPoint y: 314, endPoint x: 445, endPoint y: 325, distance: 10.4
click at [445, 316] on label "Internal Team, Workers & End Hirers" at bounding box center [398, 323] width 160 height 14
click at [0, 0] on input "Internal Team, Workers & End Hirers" at bounding box center [0, 0] width 0 height 0
click at [448, 393] on button "Save Document" at bounding box center [464, 400] width 76 height 18
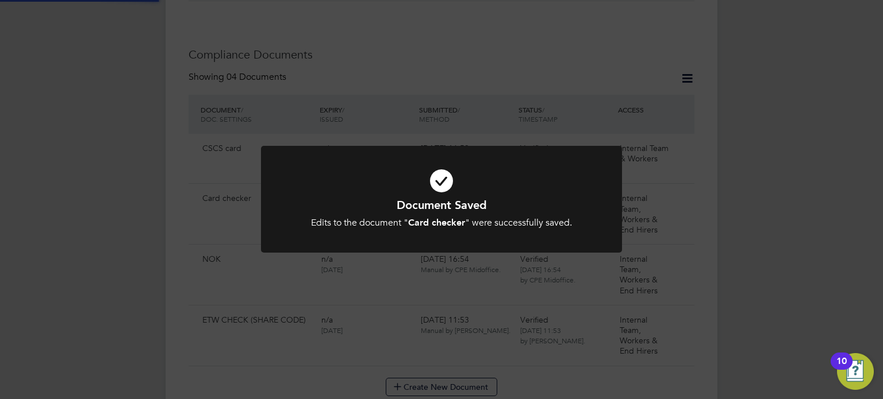
click at [755, 219] on div "Document Saved Edits to the document " Card checker " were successfully saved. …" at bounding box center [441, 199] width 883 height 399
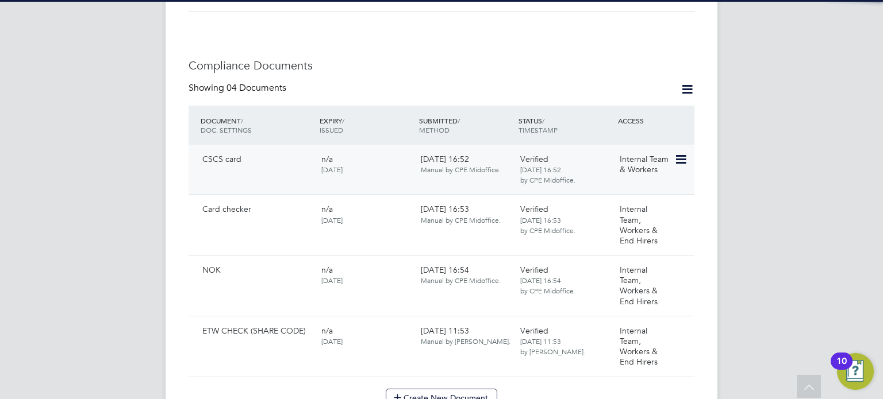
click at [682, 153] on icon at bounding box center [679, 160] width 11 height 14
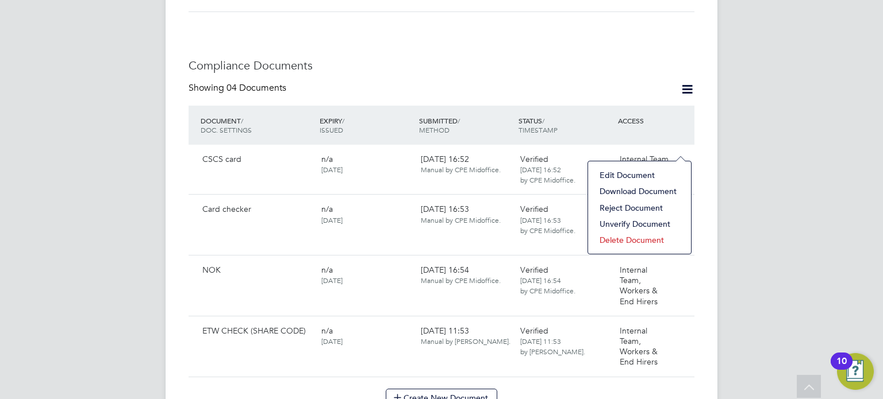
click at [646, 176] on li "Edit Document" at bounding box center [639, 175] width 91 height 16
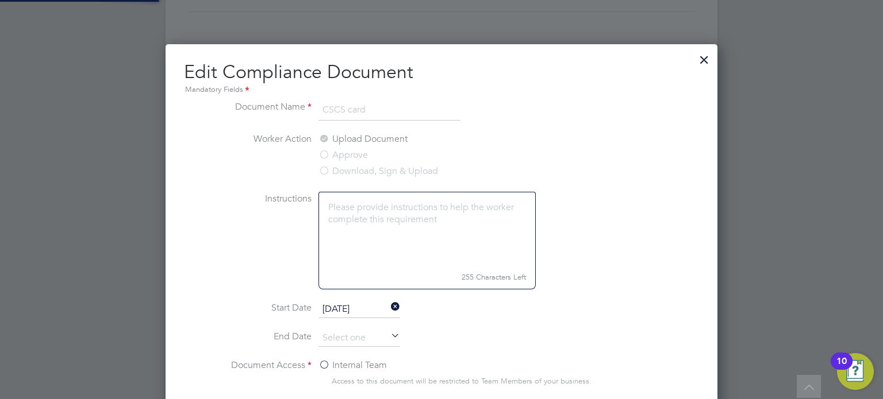
scroll to position [513, 552]
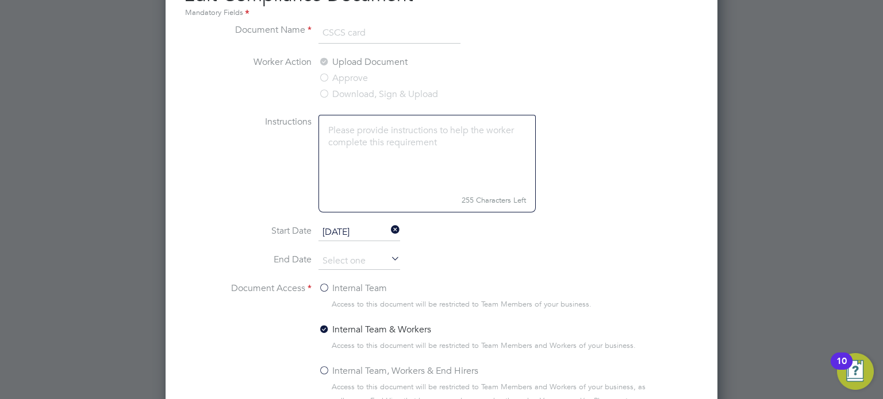
click at [412, 364] on label "Internal Team, Workers & End Hirers" at bounding box center [398, 371] width 160 height 14
click at [0, 0] on input "Internal Team, Workers & End Hirers" at bounding box center [0, 0] width 0 height 0
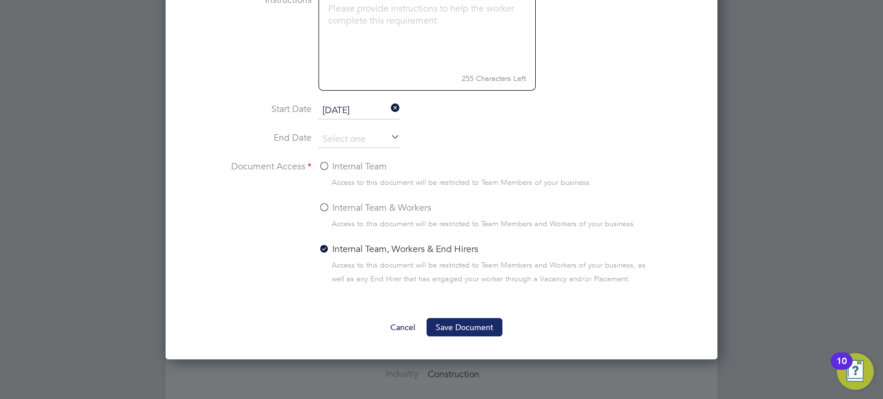
click at [489, 325] on button "Save Document" at bounding box center [464, 327] width 76 height 18
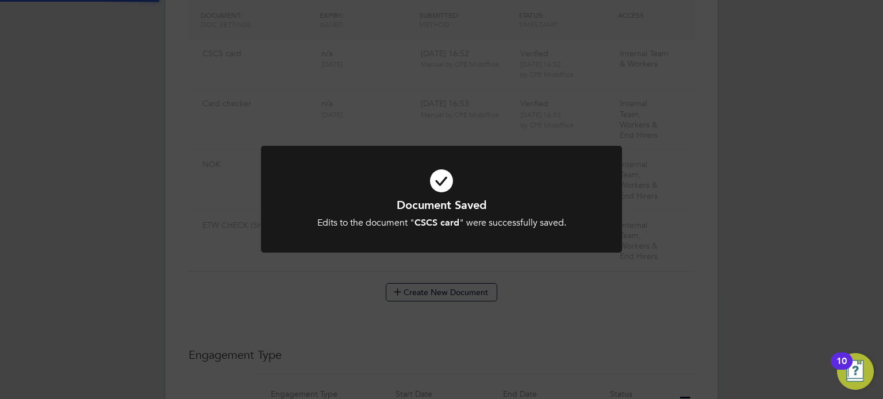
click at [851, 149] on div "Document Saved Edits to the document " CSCS card " were successfully saved. Can…" at bounding box center [441, 199] width 883 height 399
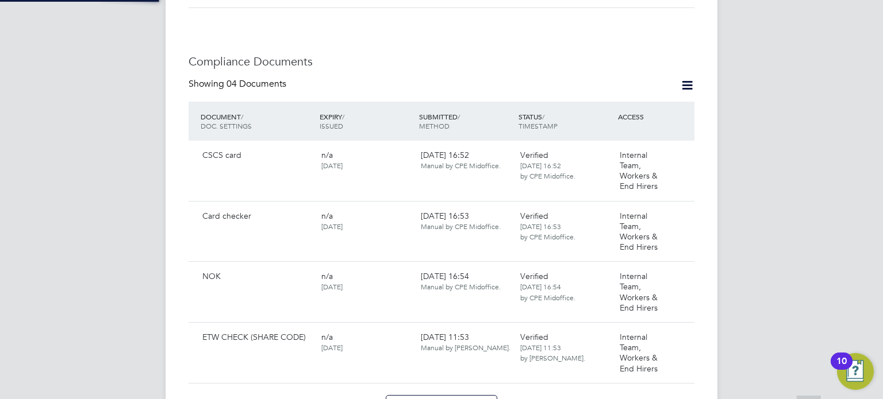
scroll to position [556, 0]
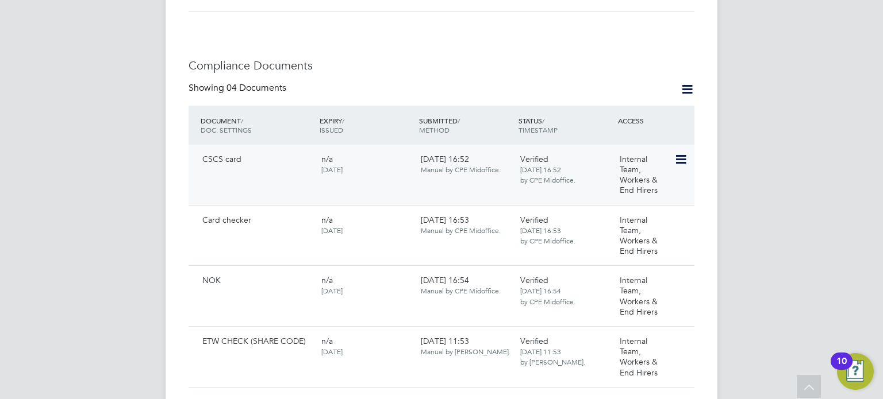
click at [679, 153] on icon at bounding box center [679, 160] width 11 height 14
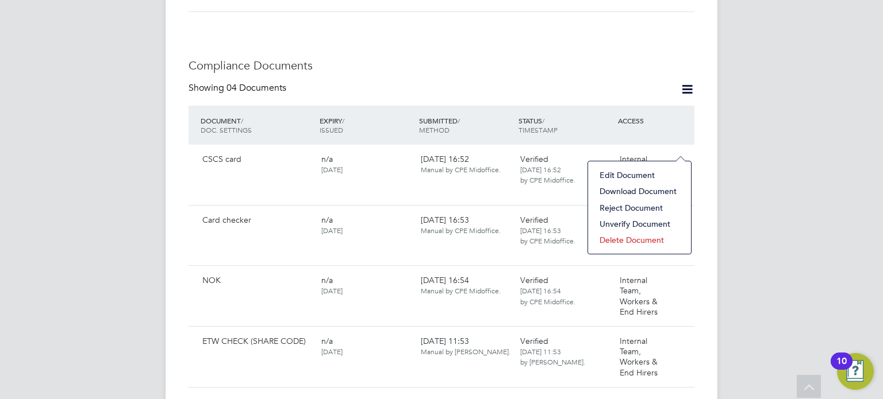
click at [638, 189] on li "Download Document" at bounding box center [639, 191] width 91 height 16
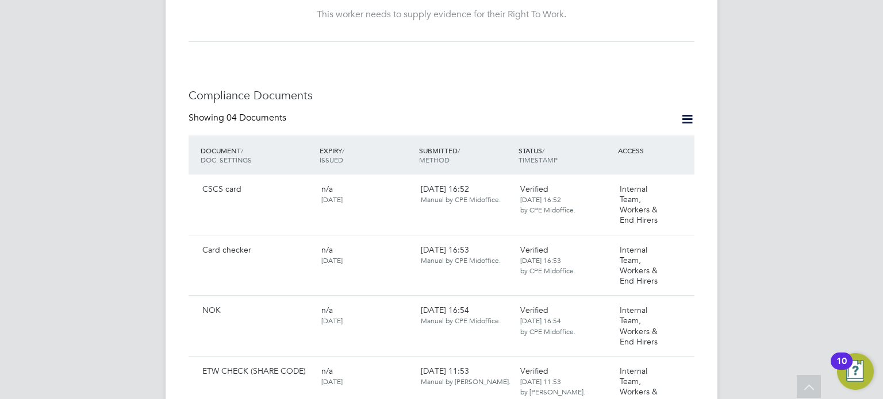
scroll to position [524, 0]
